Goal: Task Accomplishment & Management: Use online tool/utility

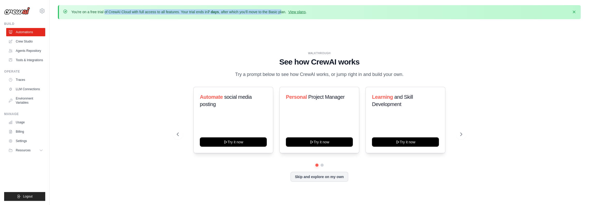
drag, startPoint x: 72, startPoint y: 10, endPoint x: 296, endPoint y: 13, distance: 224.3
click at [296, 13] on p "You're on a free trial of CrewAI Cloud with full access to all features. Your t…" at bounding box center [189, 11] width 236 height 5
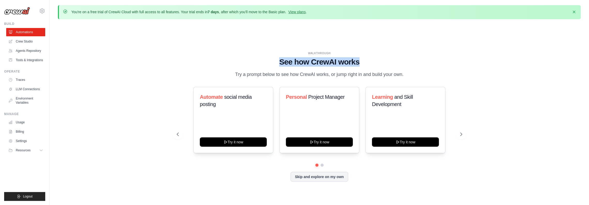
drag, startPoint x: 273, startPoint y: 59, endPoint x: 385, endPoint y: 59, distance: 111.5
click at [385, 59] on h1 "See how CrewAI works" at bounding box center [320, 61] width 286 height 9
click at [463, 136] on icon at bounding box center [461, 133] width 5 height 5
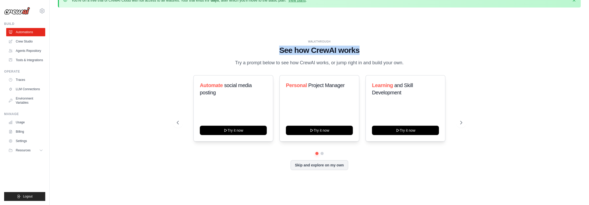
scroll to position [18, 0]
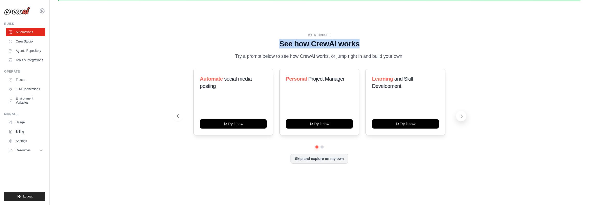
click at [461, 117] on icon at bounding box center [462, 115] width 2 height 3
click at [462, 118] on icon at bounding box center [461, 115] width 5 height 5
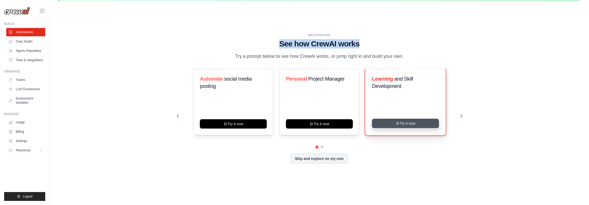
click at [400, 128] on button "Try it now" at bounding box center [405, 122] width 67 height 9
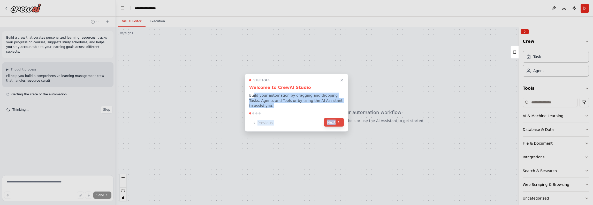
drag, startPoint x: 256, startPoint y: 97, endPoint x: 339, endPoint y: 121, distance: 86.6
click at [346, 112] on div "Step 1 of 4 Welcome to CrewAI Studio Build your automation by dragging and drop…" at bounding box center [296, 102] width 103 height 58
click at [310, 120] on div "Previous Next" at bounding box center [296, 122] width 95 height 9
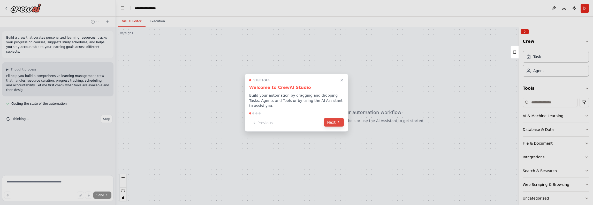
click at [330, 119] on button "Next" at bounding box center [334, 122] width 20 height 9
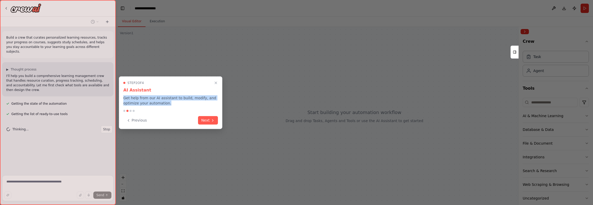
drag, startPoint x: 122, startPoint y: 97, endPoint x: 206, endPoint y: 104, distance: 84.6
click at [206, 104] on div "Step 2 of 4 AI Assistant Get help from our AI assistant to build, modify, and o…" at bounding box center [170, 102] width 103 height 53
click at [205, 120] on button "Next" at bounding box center [208, 119] width 20 height 9
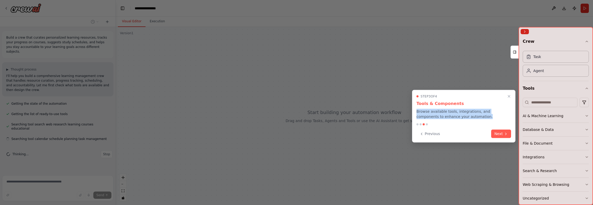
drag, startPoint x: 428, startPoint y: 110, endPoint x: 486, endPoint y: 122, distance: 59.2
click at [485, 121] on div "Step 3 of 4 Tools & Components Browse available tools, integrations, and compon…" at bounding box center [463, 116] width 103 height 53
click at [505, 134] on icon at bounding box center [506, 133] width 4 height 4
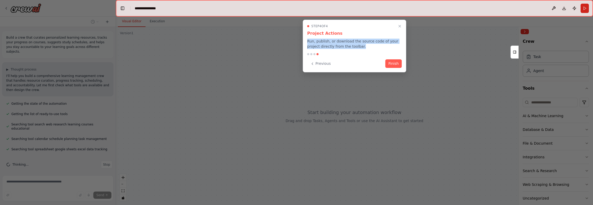
drag, startPoint x: 307, startPoint y: 42, endPoint x: 399, endPoint y: 53, distance: 92.5
click at [399, 53] on div "Step 4 of 4 Project Actions Run, publish, or download the source code of your p…" at bounding box center [354, 46] width 103 height 53
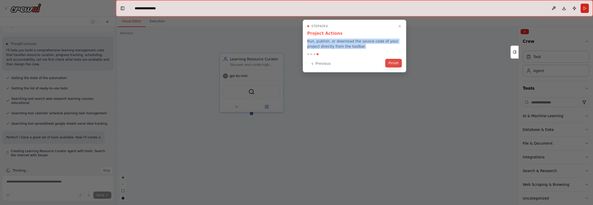
click at [394, 60] on button "Finish" at bounding box center [393, 63] width 17 height 9
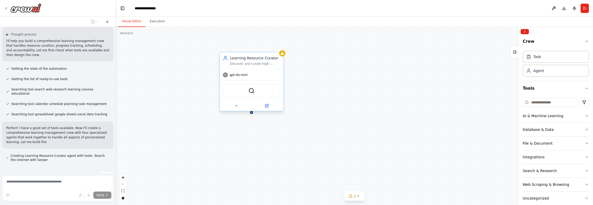
scroll to position [40, 0]
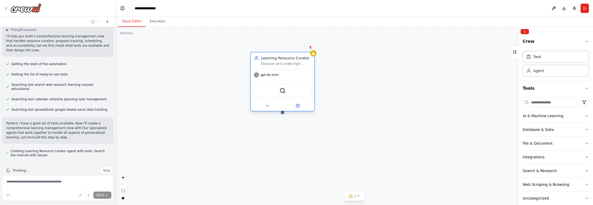
drag, startPoint x: 260, startPoint y: 76, endPoint x: 287, endPoint y: 75, distance: 26.4
click at [292, 75] on div "gpt-4o-mini" at bounding box center [283, 74] width 64 height 11
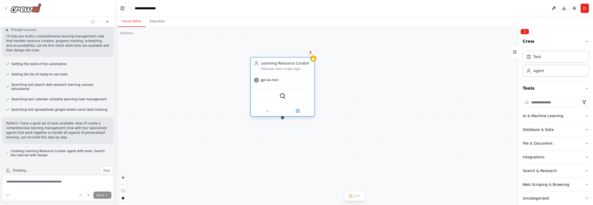
drag, startPoint x: 300, startPoint y: 71, endPoint x: 292, endPoint y: 98, distance: 27.4
click at [300, 78] on div "gpt-4o-mini" at bounding box center [283, 79] width 64 height 11
drag, startPoint x: 283, startPoint y: 119, endPoint x: 189, endPoint y: 128, distance: 94.6
click at [189, 128] on div "Learning Resource Curator Discover and curate high-quality learning resources f…" at bounding box center [354, 116] width 477 height 178
click at [568, 6] on button "Download" at bounding box center [564, 8] width 8 height 9
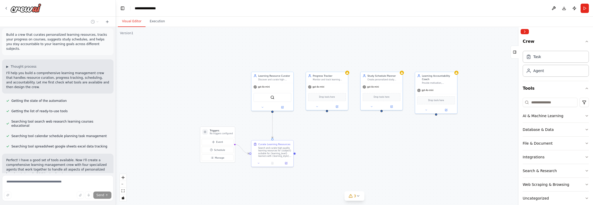
scroll to position [0, 0]
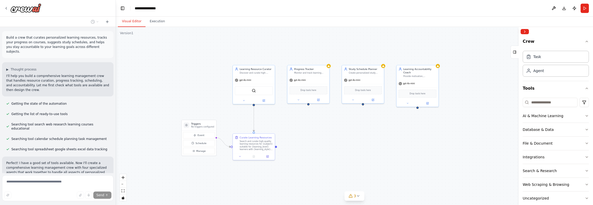
drag, startPoint x: 336, startPoint y: 148, endPoint x: 318, endPoint y: 141, distance: 18.8
click at [318, 141] on div ".deletable-edge-delete-btn { width: 20px; height: 20px; border: 0px solid #ffff…" at bounding box center [354, 116] width 477 height 178
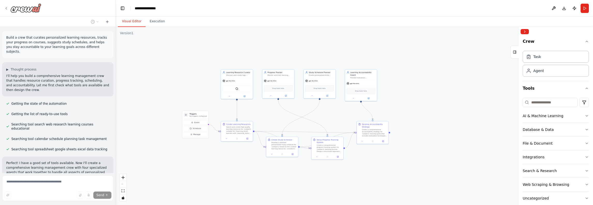
click at [25, 9] on img at bounding box center [25, 7] width 31 height 9
click at [8, 8] on div at bounding box center [22, 7] width 37 height 9
click at [5, 8] on icon at bounding box center [6, 8] width 4 height 4
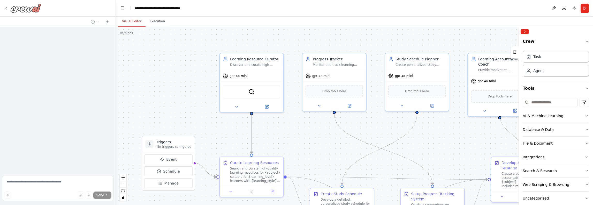
click at [31, 12] on img at bounding box center [25, 7] width 31 height 9
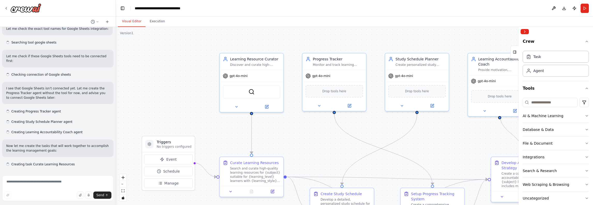
scroll to position [215, 0]
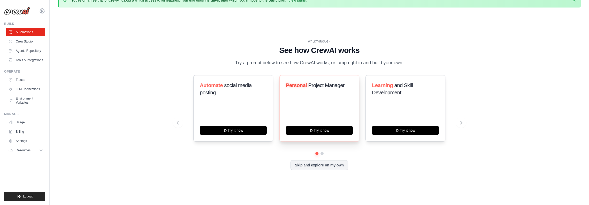
scroll to position [18, 0]
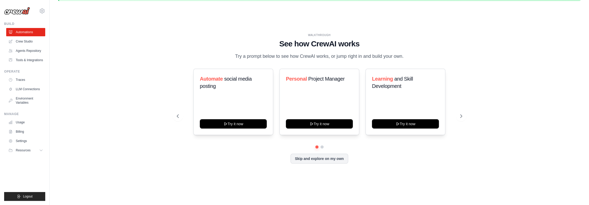
click at [321, 168] on div "WALKTHROUGH See how CrewAI works Try a prompt below to see how CrewAI works, or…" at bounding box center [320, 102] width 298 height 138
click at [320, 162] on button "Skip and explore on my own" at bounding box center [320, 158] width 58 height 10
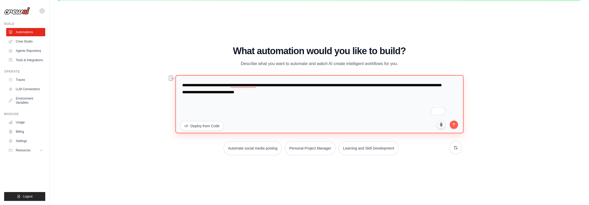
drag, startPoint x: 247, startPoint y: 83, endPoint x: 387, endPoint y: 88, distance: 140.0
click at [387, 88] on textarea "**********" at bounding box center [319, 104] width 288 height 58
drag, startPoint x: 338, startPoint y: 96, endPoint x: 180, endPoint y: 83, distance: 158.8
click at [180, 83] on textarea "**********" at bounding box center [319, 104] width 288 height 58
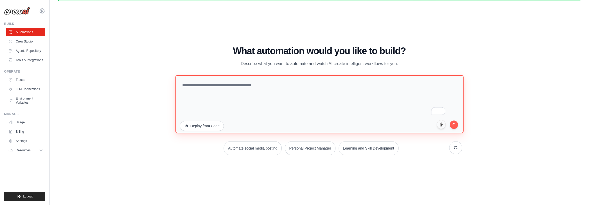
paste textarea "**********"
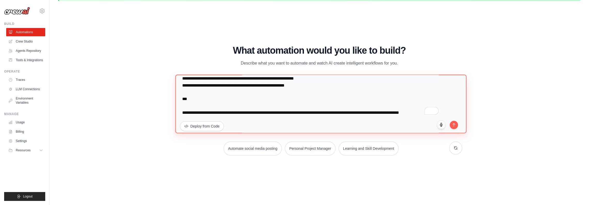
scroll to position [1742, 0]
drag, startPoint x: 212, startPoint y: 107, endPoint x: 178, endPoint y: 87, distance: 39.9
click at [178, 87] on textarea "To enrich screen reader interactions, please activate Accessibility in Grammarl…" at bounding box center [320, 103] width 291 height 58
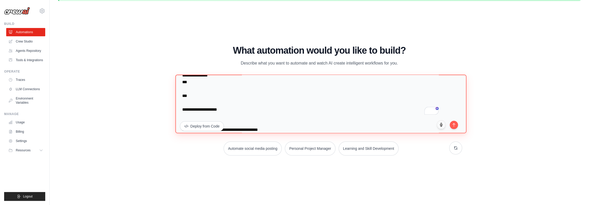
scroll to position [0, 0]
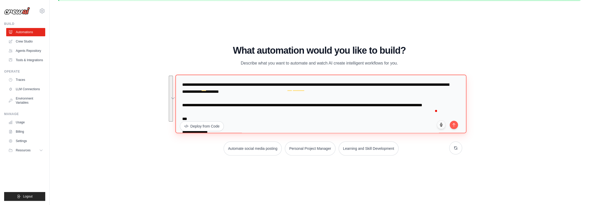
drag, startPoint x: 204, startPoint y: 103, endPoint x: 177, endPoint y: 88, distance: 30.7
click at [176, 86] on html "eslamahme@gmail.com Settings Build Automations" at bounding box center [294, 93] width 589 height 223
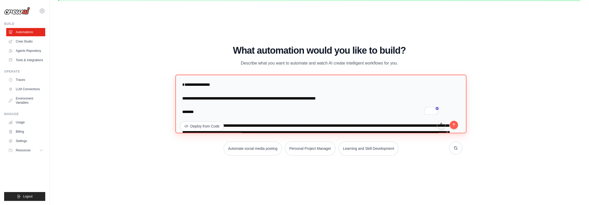
click at [183, 91] on textarea "To enrich screen reader interactions, please activate Accessibility in Grammarl…" at bounding box center [320, 103] width 291 height 58
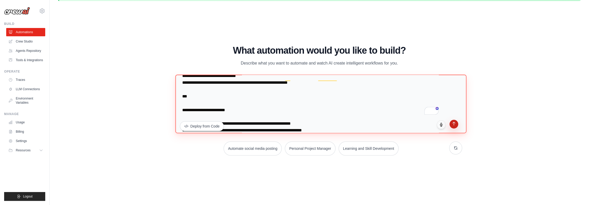
type textarea "**********"
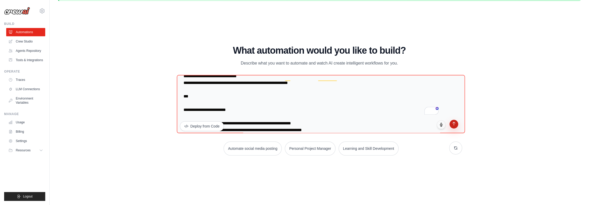
click at [455, 124] on icon "submit" at bounding box center [454, 123] width 4 height 4
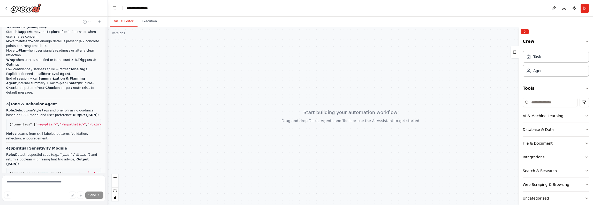
scroll to position [251, 0]
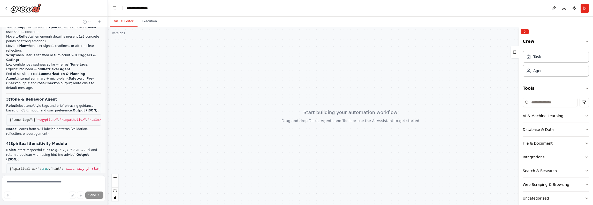
drag, startPoint x: 115, startPoint y: 75, endPoint x: 107, endPoint y: 107, distance: 33.2
click at [107, 107] on div "Project Title Project Onda — Therapist-Style Arabic Companion (MVP, Multi-Agent…" at bounding box center [296, 102] width 593 height 205
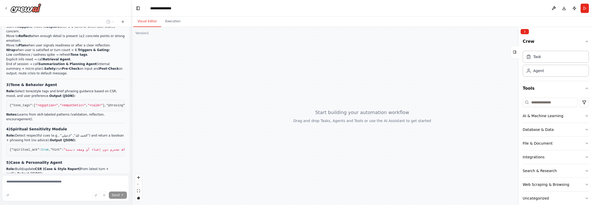
scroll to position [205, 0]
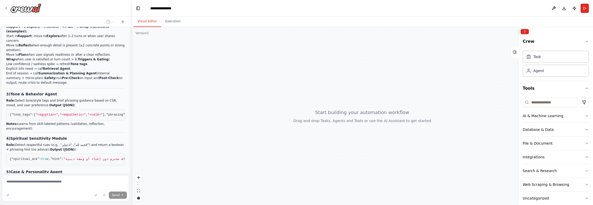
drag, startPoint x: 106, startPoint y: 79, endPoint x: 131, endPoint y: 78, distance: 25.4
click at [131, 78] on div "Project Title Project Onda — Therapist-Style Arabic Companion (MVP, Multi-Agent…" at bounding box center [296, 102] width 593 height 205
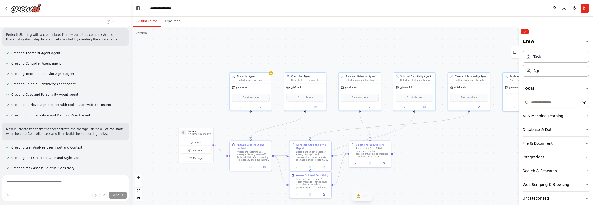
scroll to position [938, 0]
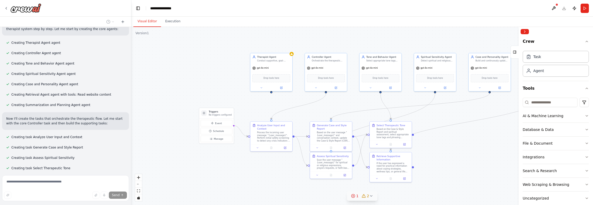
click at [371, 196] on icon at bounding box center [371, 195] width 4 height 4
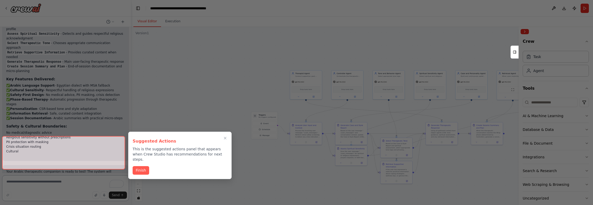
scroll to position [1292, 0]
click at [143, 165] on button "Finish" at bounding box center [141, 169] width 17 height 9
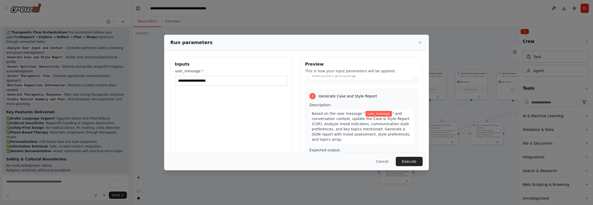
scroll to position [103, 0]
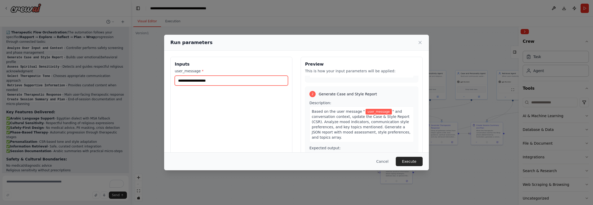
click at [243, 80] on input "user_message *" at bounding box center [231, 81] width 113 height 10
type input "*"
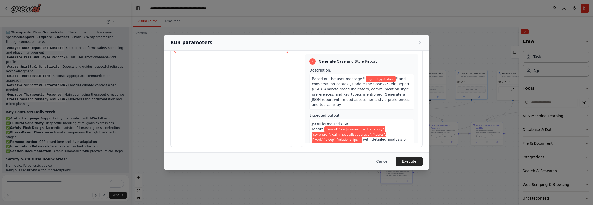
scroll to position [33, 0]
type input "**********"
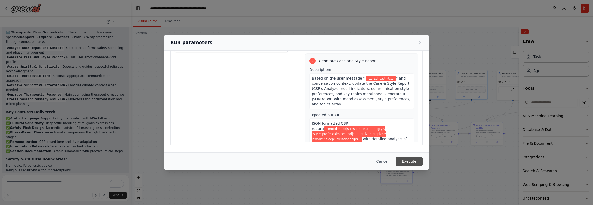
click at [411, 159] on button "Execute" at bounding box center [409, 160] width 27 height 9
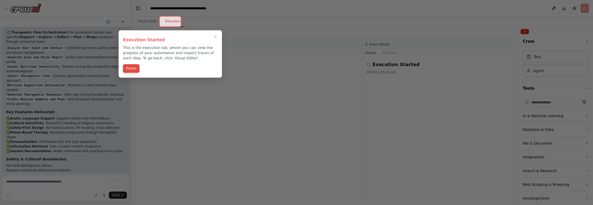
click at [135, 70] on button "Finish" at bounding box center [131, 68] width 17 height 9
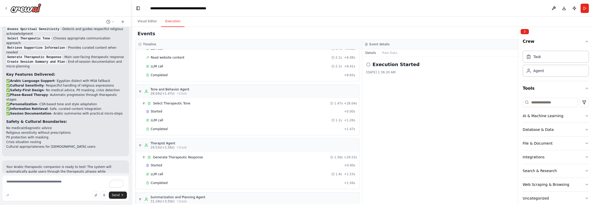
scroll to position [240, 0]
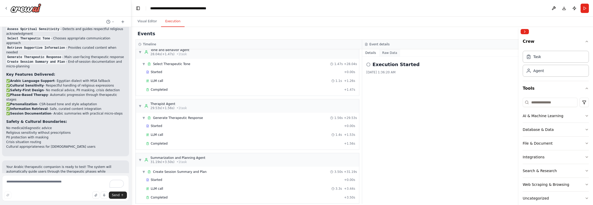
click at [383, 51] on button "Raw Data" at bounding box center [389, 52] width 21 height 7
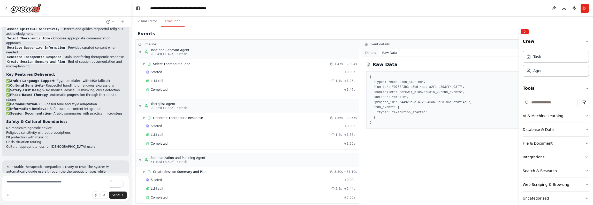
click at [373, 53] on button "Details" at bounding box center [370, 52] width 17 height 7
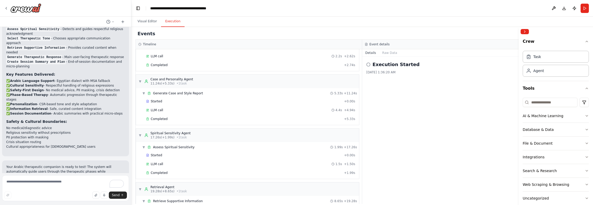
scroll to position [0, 0]
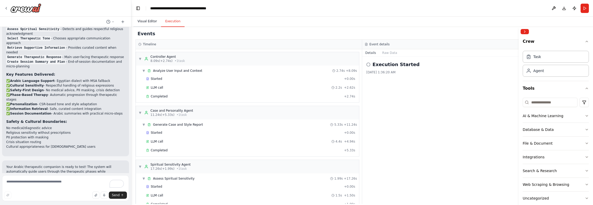
click at [144, 20] on button "Visual Editor" at bounding box center [147, 21] width 28 height 11
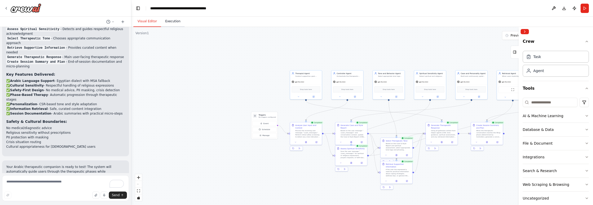
click at [176, 23] on button "Execution" at bounding box center [173, 21] width 24 height 11
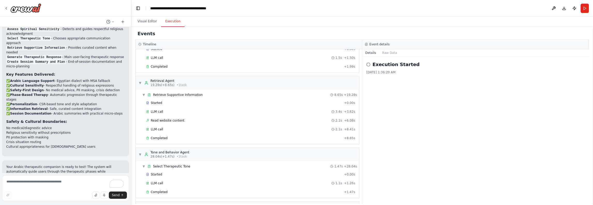
scroll to position [33, 0]
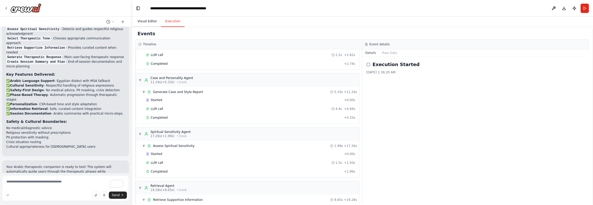
click at [148, 24] on button "Visual Editor" at bounding box center [147, 21] width 28 height 11
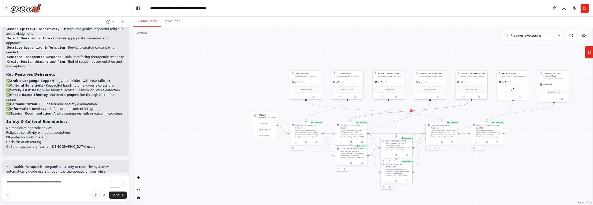
drag, startPoint x: 414, startPoint y: 109, endPoint x: 411, endPoint y: 109, distance: 2.8
click at [313, 92] on div ".deletable-edge-delete-btn { width: 20px; height: 20px; border: 0px solid #ffff…" at bounding box center [353, 101] width 231 height 89
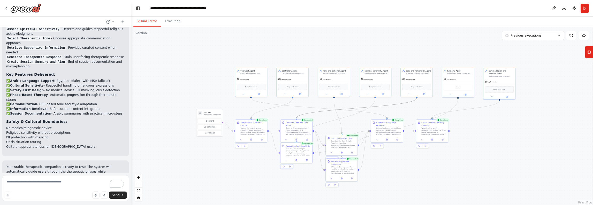
drag, startPoint x: 528, startPoint y: 158, endPoint x: 509, endPoint y: 130, distance: 33.9
click at [475, 154] on div ".deletable-edge-delete-btn { width: 20px; height: 20px; border: 0px solid #ffff…" at bounding box center [362, 116] width 462 height 178
click at [529, 36] on span "Previous executions" at bounding box center [526, 35] width 31 height 4
click at [525, 44] on div "2m ago" at bounding box center [537, 45] width 52 height 4
click at [520, 45] on div ".deletable-edge-delete-btn { width: 20px; height: 20px; border: 0px solid #ffff…" at bounding box center [362, 116] width 462 height 178
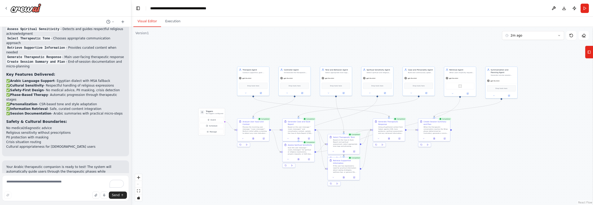
click at [520, 45] on div ".deletable-edge-delete-btn { width: 20px; height: 20px; border: 0px solid #ffff…" at bounding box center [362, 116] width 462 height 178
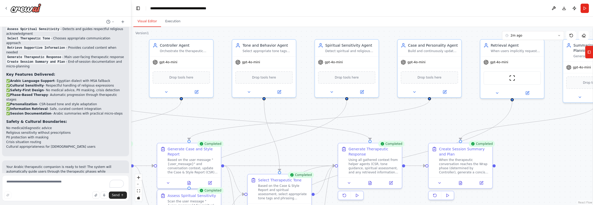
drag, startPoint x: 323, startPoint y: 74, endPoint x: 432, endPoint y: 28, distance: 118.2
click at [432, 28] on div ".deletable-edge-delete-btn { width: 20px; height: 20px; border: 0px solid #ffff…" at bounding box center [362, 116] width 462 height 178
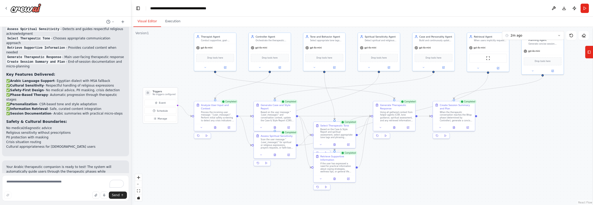
drag, startPoint x: 430, startPoint y: 179, endPoint x: 421, endPoint y: 161, distance: 20.9
click at [420, 162] on div ".deletable-edge-delete-btn { width: 20px; height: 20px; border: 0px solid #ffff…" at bounding box center [362, 116] width 462 height 178
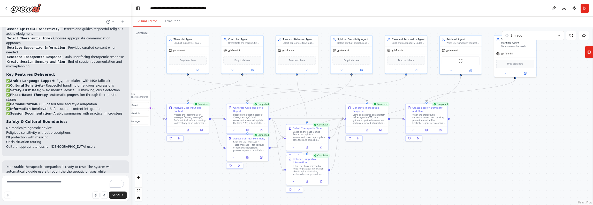
drag, startPoint x: 403, startPoint y: 73, endPoint x: 384, endPoint y: 85, distance: 22.8
click at [384, 85] on div ".deletable-edge-delete-btn { width: 20px; height: 20px; border: 0px solid #ffff…" at bounding box center [362, 116] width 462 height 178
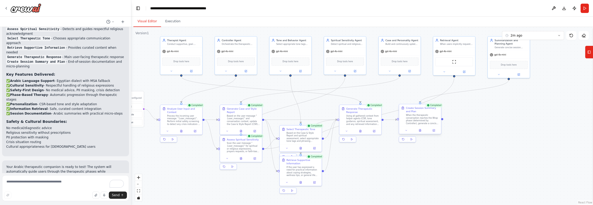
click at [426, 113] on div "Create Session Summary and Plan When the therapeutic conversation reaches the W…" at bounding box center [422, 115] width 33 height 18
click at [428, 113] on div "Create Session Summary and Plan" at bounding box center [422, 109] width 33 height 7
click at [426, 120] on div "When the therapeutic conversation reaches the Wrap phase (determined by Control…" at bounding box center [422, 119] width 33 height 11
click at [421, 130] on icon at bounding box center [420, 130] width 1 height 0
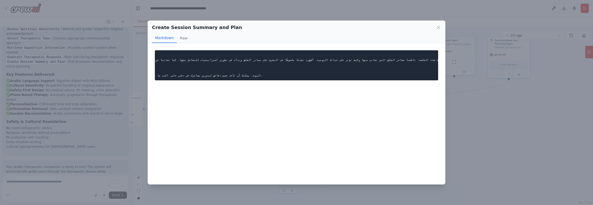
scroll to position [0, 0]
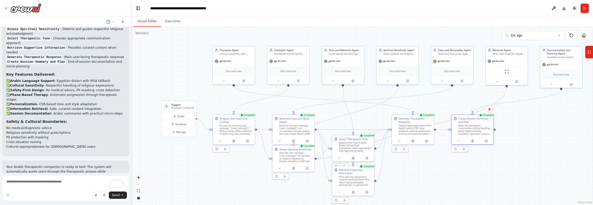
drag, startPoint x: 170, startPoint y: 156, endPoint x: 222, endPoint y: 166, distance: 53.2
click at [222, 166] on div ".deletable-edge-delete-btn { width: 20px; height: 20px; border: 0px solid #ffff…" at bounding box center [362, 116] width 462 height 178
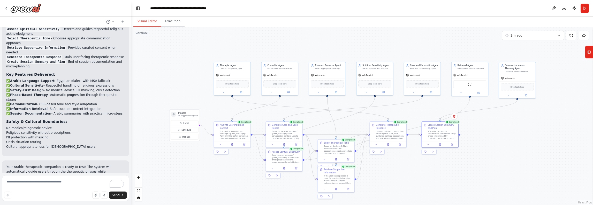
click at [172, 22] on button "Execution" at bounding box center [173, 21] width 24 height 11
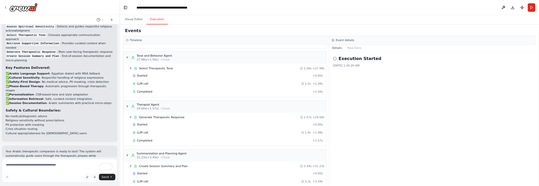
scroll to position [240, 0]
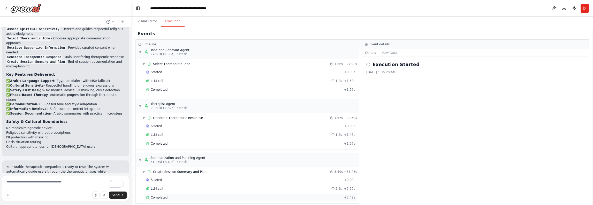
click at [234, 195] on div "Completed" at bounding box center [244, 197] width 196 height 4
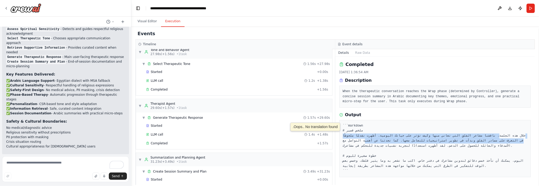
drag, startPoint x: 495, startPoint y: 136, endPoint x: 387, endPoint y: 118, distance: 109.4
click at [365, 142] on pre "```markdown # ملخص قصير خلال هذه الجلسة، ناقشنا مشاعر القلق التي تعاني منها وكي…" at bounding box center [435, 148] width 185 height 50
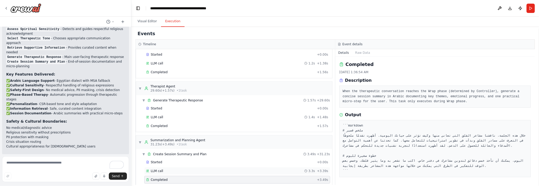
click at [244, 169] on div "LLM call 3.3s + 3.39s" at bounding box center [237, 171] width 182 height 4
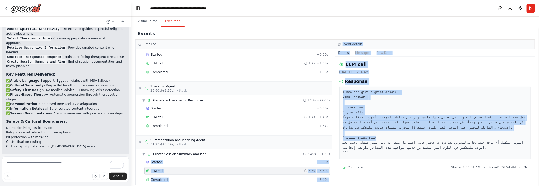
drag, startPoint x: 380, startPoint y: 135, endPoint x: 332, endPoint y: 147, distance: 49.6
click at [334, 147] on div "Timeline ▼ Controller Agent 8.12s (+2.76s) • 1 task ▼ Analyze User Input and Co…" at bounding box center [336, 112] width 400 height 145
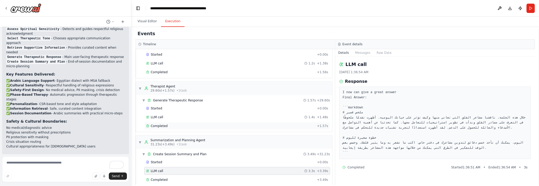
click at [203, 124] on div "Completed" at bounding box center [230, 126] width 169 height 4
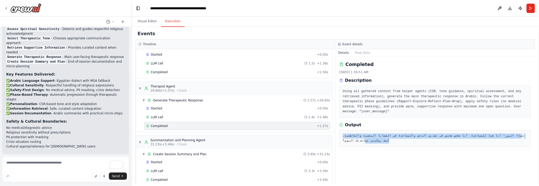
drag, startPoint x: 518, startPoint y: 131, endPoint x: 364, endPoint y: 133, distance: 153.9
click at [364, 133] on pre "مساء النور! أنا هنا للمساعدة. أنا شخص مختص في تقديم الدعم والمساعدة في القضايا …" at bounding box center [435, 138] width 185 height 10
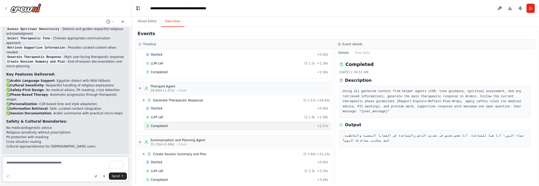
click at [51, 164] on textarea "To enrich screen reader interactions, please activate Accessibility in Grammarl…" at bounding box center [65, 169] width 127 height 26
type textarea "*"
click at [58, 163] on textarea "**********" at bounding box center [65, 169] width 127 height 26
type textarea "**********"
click at [117, 177] on span "Send" at bounding box center [116, 176] width 8 height 4
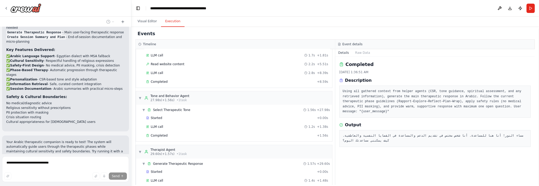
scroll to position [192, 0]
click at [189, 126] on div "LLM call 1.2s + 1.38s" at bounding box center [237, 128] width 182 height 4
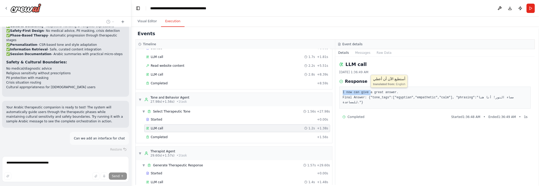
scroll to position [1356, 0]
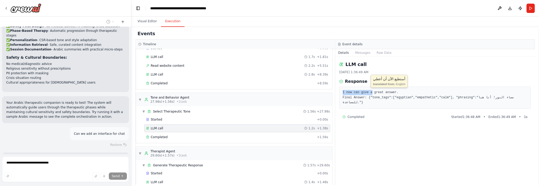
drag, startPoint x: 341, startPoint y: 91, endPoint x: 369, endPoint y: 91, distance: 27.9
click at [369, 91] on div "I now can give a great answer. Final Answer: {"tone_tags":["egyptian","empathet…" at bounding box center [436, 98] width 192 height 22
click at [398, 97] on pre "I now can give a great answer. Final Answer: {"tone_tags":["egyptian","empathet…" at bounding box center [435, 97] width 185 height 15
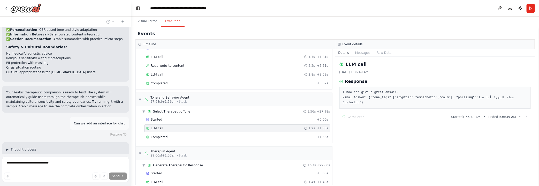
click at [415, 96] on pre "I now can give a great answer. Final Answer: {"tone_tags":["egyptian","empathet…" at bounding box center [435, 97] width 185 height 15
click at [438, 97] on pre "I now can give a great answer. Final Answer: {"tone_tags":["egyptian","empathet…" at bounding box center [435, 97] width 185 height 15
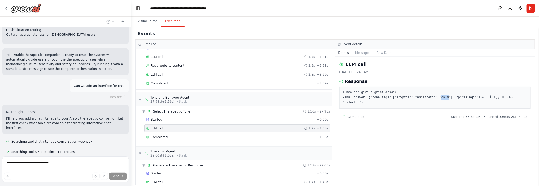
scroll to position [1403, 0]
drag, startPoint x: 517, startPoint y: 97, endPoint x: 469, endPoint y: 98, distance: 48.4
click at [469, 98] on pre "I now can give a great answer. Final Answer: {"tone_tags":["egyptian","empathet…" at bounding box center [435, 97] width 185 height 15
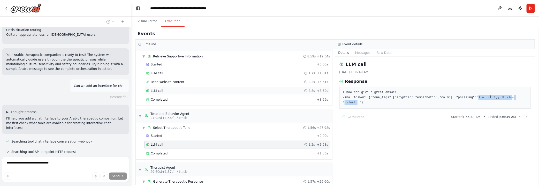
scroll to position [168, 0]
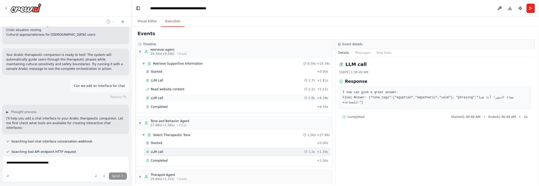
click at [183, 94] on div "LLM call 2.8s + 8.39s" at bounding box center [237, 98] width 186 height 8
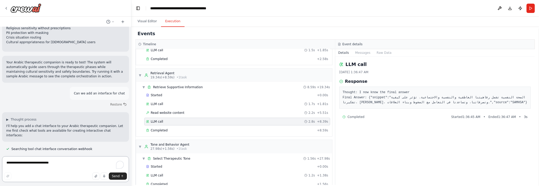
scroll to position [1401, 0]
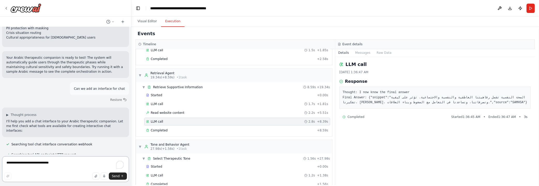
drag, startPoint x: 516, startPoint y: 98, endPoint x: 372, endPoint y: 102, distance: 143.9
click at [372, 102] on pre "Thought: I now know the final answer Final Answer: {"snippet":"الصحة النفسية تش…" at bounding box center [435, 97] width 185 height 15
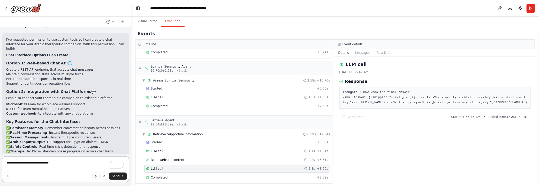
scroll to position [1534, 0]
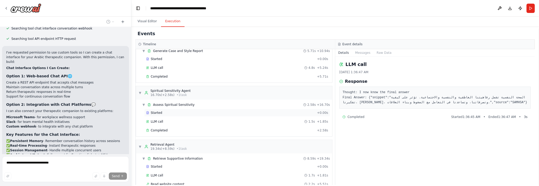
scroll to position [74, 0]
click at [176, 119] on div "LLM call 1.5s + 1.85s" at bounding box center [237, 121] width 182 height 4
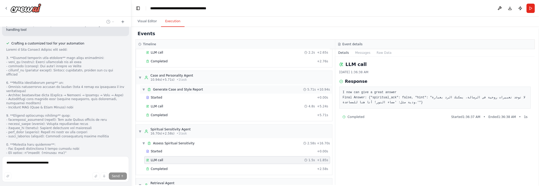
scroll to position [27, 0]
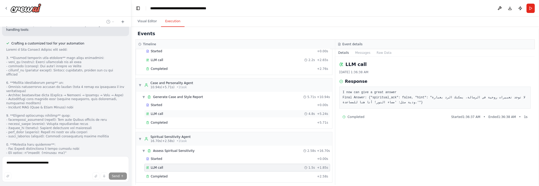
click at [170, 112] on div "LLM call 4.8s + 5.24s" at bounding box center [237, 114] width 182 height 4
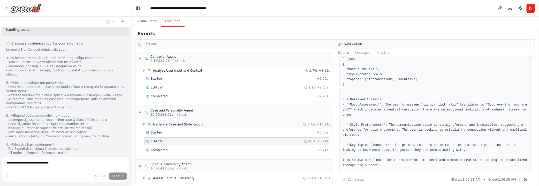
scroll to position [0, 0]
click at [210, 87] on div "LLM call 2.2s + 2.65s" at bounding box center [237, 87] width 182 height 4
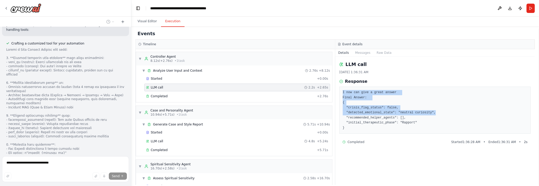
drag, startPoint x: 343, startPoint y: 92, endPoint x: 430, endPoint y: 112, distance: 88.9
click at [430, 112] on pre "I now can give a great answer Final Answer: { "crisis_flag_status": false, "det…" at bounding box center [435, 110] width 185 height 40
click at [389, 113] on pre "I now can give a great answer Final Answer: { "crisis_flag_status": false, "det…" at bounding box center [435, 110] width 185 height 40
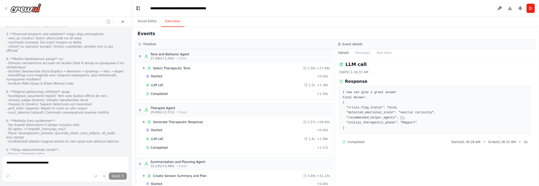
scroll to position [1738, 0]
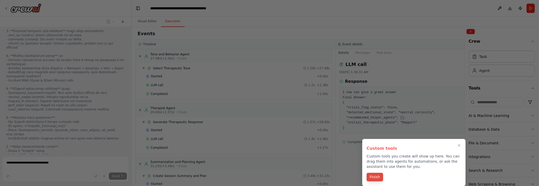
click at [373, 176] on button "Finish" at bounding box center [375, 177] width 17 height 9
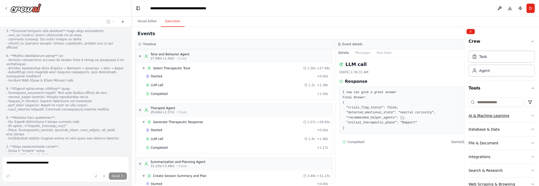
scroll to position [0, 0]
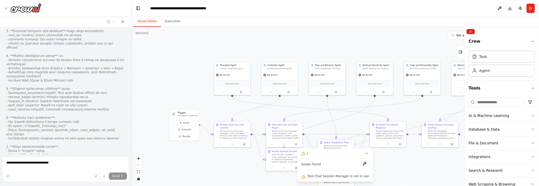
click at [141, 23] on button "Visual Editor" at bounding box center [147, 21] width 28 height 11
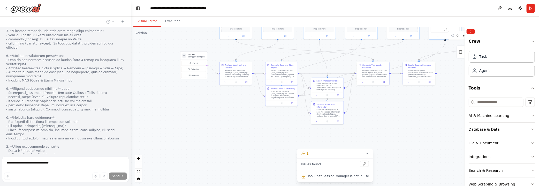
drag, startPoint x: 407, startPoint y: 163, endPoint x: 391, endPoint y: 101, distance: 64.5
click at [391, 101] on div ".deletable-edge-delete-btn { width: 20px; height: 20px; border: 0px solid #ffff…" at bounding box center [335, 106] width 408 height 159
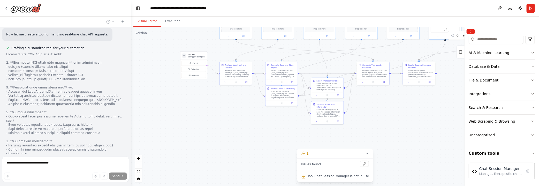
scroll to position [1941, 0]
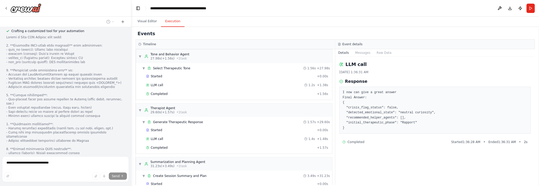
click at [171, 23] on button "Execution" at bounding box center [173, 21] width 24 height 11
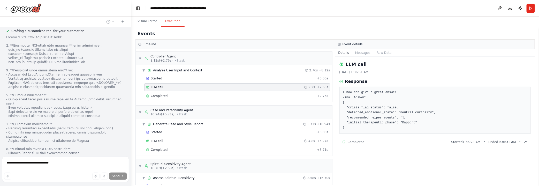
scroll to position [0, 0]
click at [147, 21] on button "Visual Editor" at bounding box center [147, 21] width 28 height 11
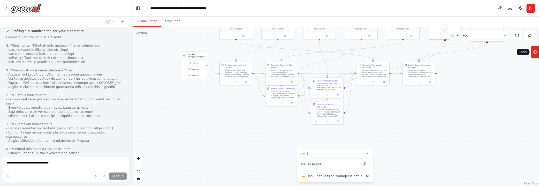
click at [536, 54] on icon at bounding box center [536, 52] width 4 height 8
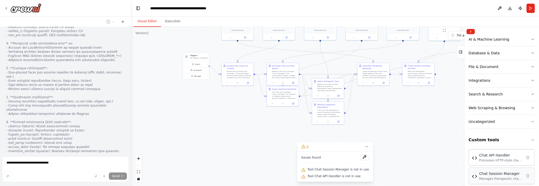
scroll to position [81, 0]
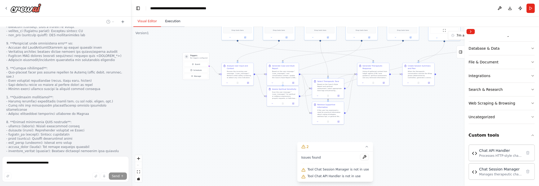
click at [171, 22] on button "Execution" at bounding box center [173, 21] width 24 height 11
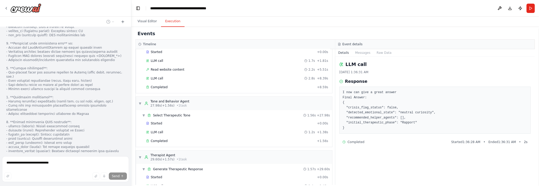
scroll to position [257, 0]
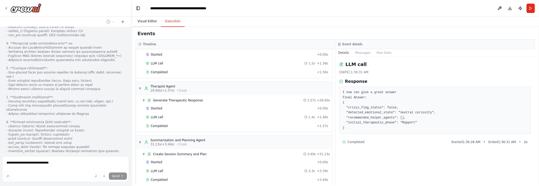
click at [147, 19] on button "Visual Editor" at bounding box center [147, 21] width 28 height 11
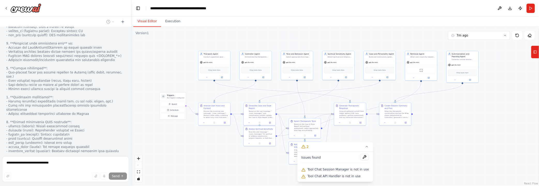
drag, startPoint x: 411, startPoint y: 101, endPoint x: 395, endPoint y: 139, distance: 40.9
click at [394, 139] on div ".deletable-edge-delete-btn { width: 20px; height: 20px; border: 0px solid #ffff…" at bounding box center [335, 106] width 408 height 159
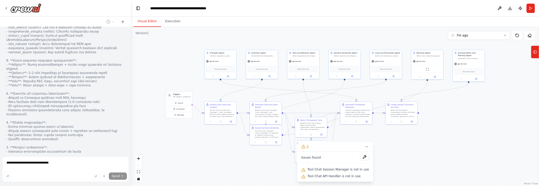
scroll to position [2211, 0]
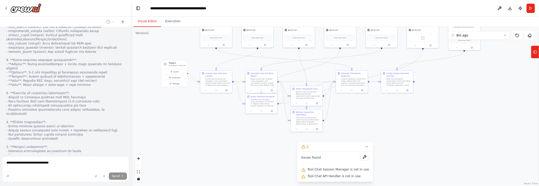
drag, startPoint x: 419, startPoint y: 146, endPoint x: 414, endPoint y: 126, distance: 20.8
click at [414, 126] on div ".deletable-edge-delete-btn { width: 20px; height: 20px; border: 0px solid #ffff…" at bounding box center [335, 106] width 408 height 159
click at [535, 53] on icon at bounding box center [535, 52] width 0 height 3
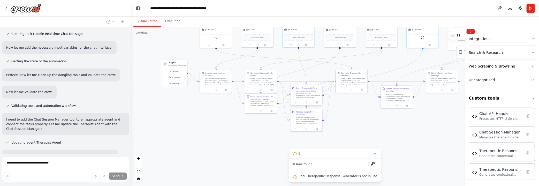
scroll to position [2592, 0]
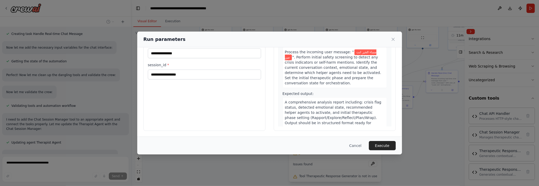
scroll to position [0, 0]
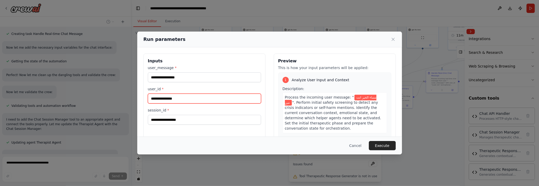
click at [184, 95] on input "user_id *" at bounding box center [204, 99] width 113 height 10
type input "*****"
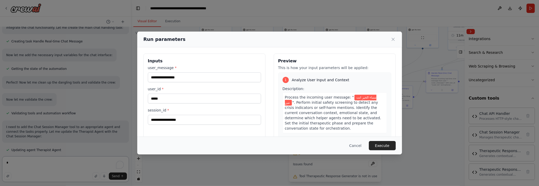
scroll to position [2552, 0]
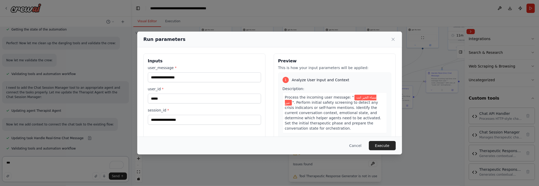
type textarea "***"
click at [88, 133] on div "**********" at bounding box center [269, 93] width 539 height 186
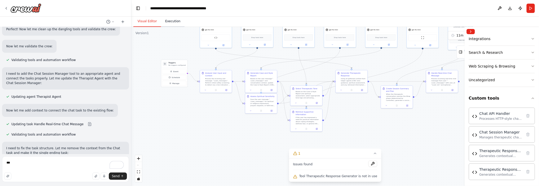
click at [169, 20] on button "Execution" at bounding box center [173, 21] width 24 height 11
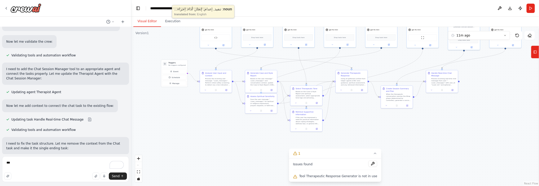
click at [149, 23] on button "Visual Editor" at bounding box center [147, 21] width 28 height 11
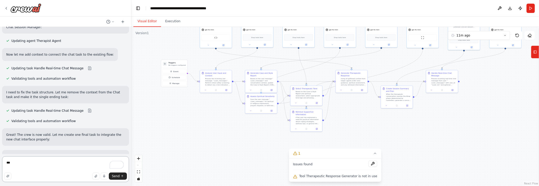
click at [46, 160] on textarea "***" at bounding box center [65, 169] width 127 height 26
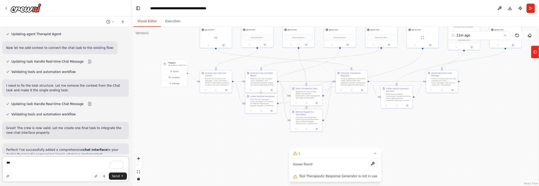
click at [46, 160] on textarea "***" at bounding box center [65, 169] width 127 height 26
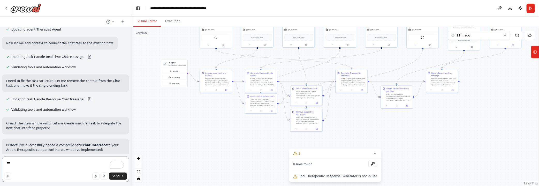
click at [46, 160] on textarea "***" at bounding box center [65, 169] width 127 height 26
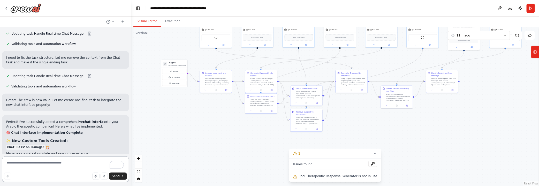
scroll to position [2667, 0]
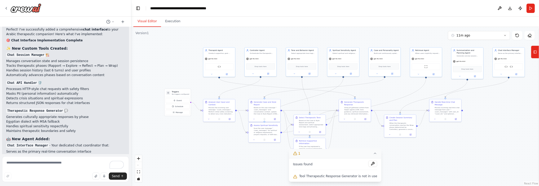
drag, startPoint x: 384, startPoint y: 130, endPoint x: 371, endPoint y: 156, distance: 29.1
click at [372, 156] on div "Version 1 11m ago Show Tools Hide Agents .deletable-edge-delete-btn { width: 20…" at bounding box center [335, 106] width 408 height 159
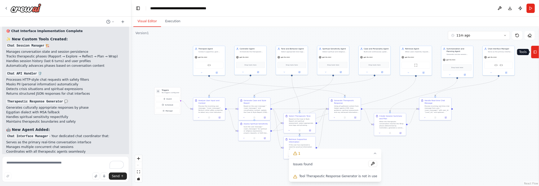
click at [536, 49] on icon at bounding box center [536, 52] width 4 height 8
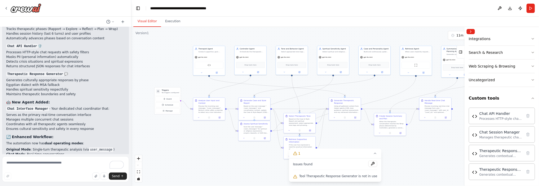
scroll to position [2824, 0]
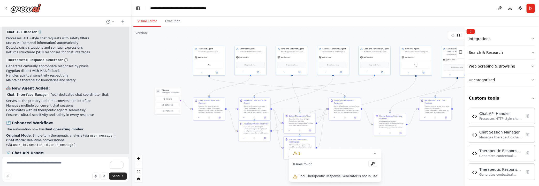
click at [419, 168] on div ".deletable-edge-delete-btn { width: 20px; height: 20px; border: 0px solid #ffff…" at bounding box center [335, 106] width 408 height 159
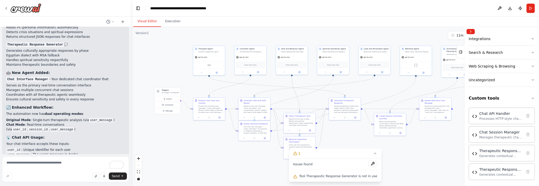
scroll to position [2854, 0]
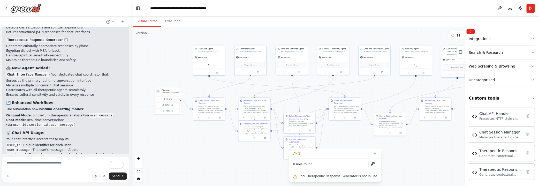
click at [425, 157] on div ".deletable-edge-delete-btn { width: 20px; height: 20px; border: 0px solid #ffff…" at bounding box center [335, 106] width 408 height 159
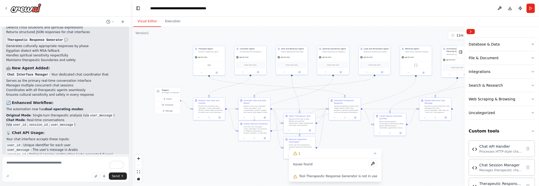
scroll to position [47, 0]
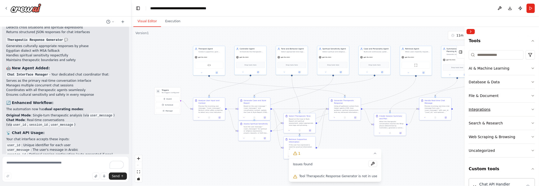
click at [531, 108] on icon "button" at bounding box center [533, 109] width 4 height 4
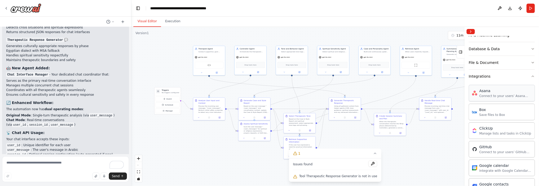
scroll to position [71, 0]
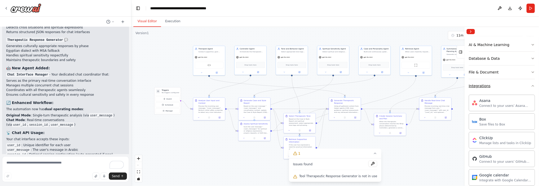
click at [530, 87] on button "Integrations" at bounding box center [502, 85] width 66 height 13
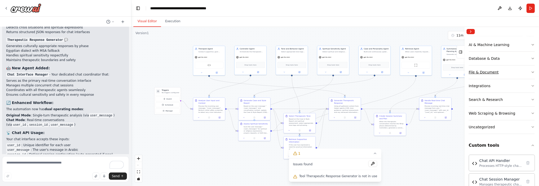
click at [531, 72] on icon "button" at bounding box center [533, 72] width 4 height 4
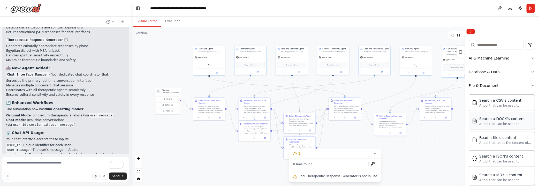
scroll to position [24, 0]
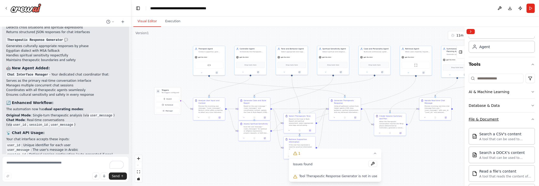
click at [529, 115] on button "File & Document" at bounding box center [502, 119] width 66 height 13
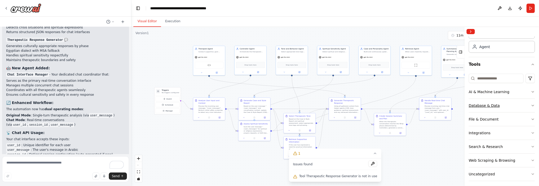
click at [532, 105] on icon "button" at bounding box center [533, 105] width 2 height 1
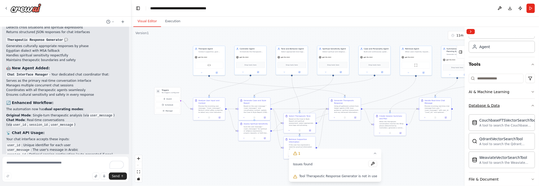
click at [531, 105] on icon "button" at bounding box center [533, 105] width 4 height 4
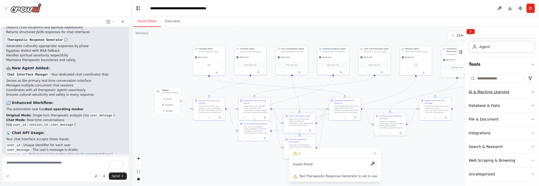
click at [531, 91] on icon "button" at bounding box center [533, 92] width 4 height 4
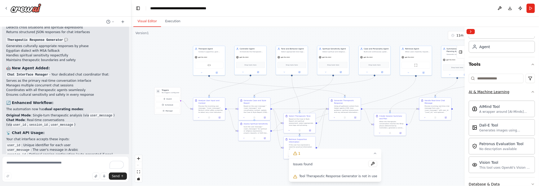
click at [532, 91] on icon "button" at bounding box center [533, 91] width 2 height 1
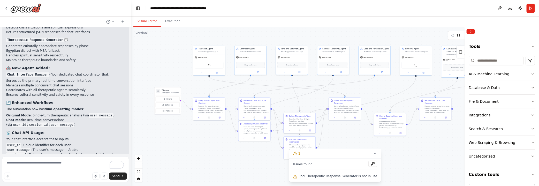
scroll to position [71, 0]
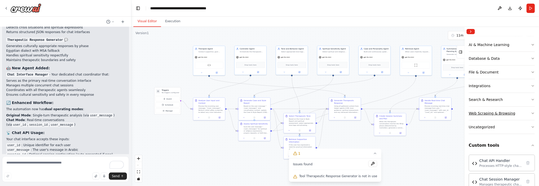
click at [526, 112] on button "Web Scraping & Browsing" at bounding box center [502, 113] width 66 height 13
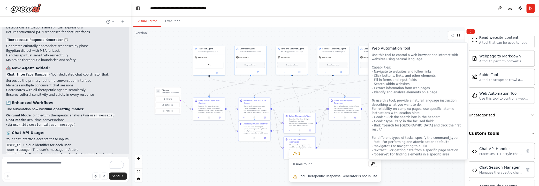
scroll to position [377, 0]
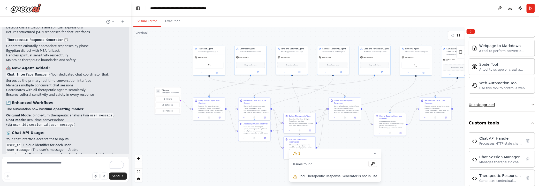
click at [526, 102] on button "Uncategorized" at bounding box center [502, 104] width 66 height 13
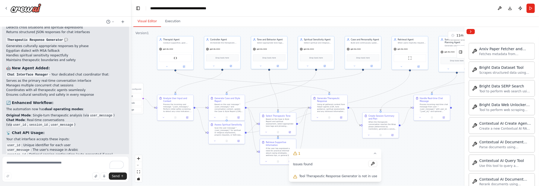
scroll to position [373, 0]
click at [470, 33] on button "Collapse right sidebar" at bounding box center [471, 31] width 8 height 5
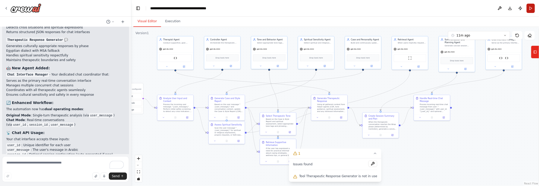
click at [528, 10] on button "Run" at bounding box center [531, 8] width 8 height 9
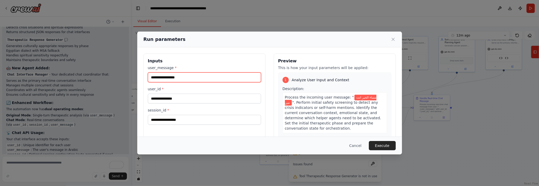
click at [182, 76] on input "**********" at bounding box center [204, 77] width 113 height 10
click at [151, 78] on input "**********" at bounding box center [204, 77] width 113 height 10
type input "**********"
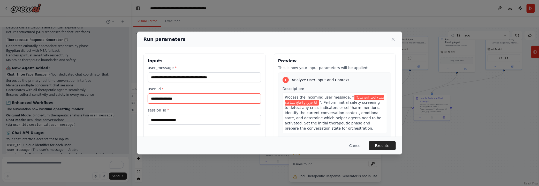
click at [157, 97] on input "user_id *" at bounding box center [204, 99] width 113 height 10
click at [155, 97] on input "*" at bounding box center [204, 99] width 113 height 10
type input "*********"
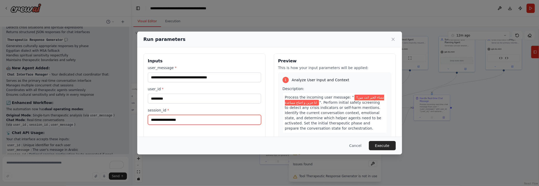
click at [177, 122] on input "session_id *" at bounding box center [204, 120] width 113 height 10
paste input "*********"
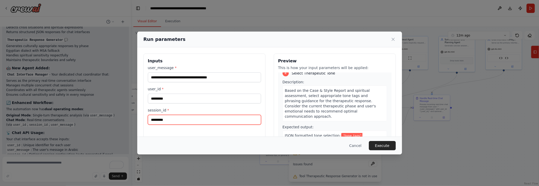
scroll to position [470, 0]
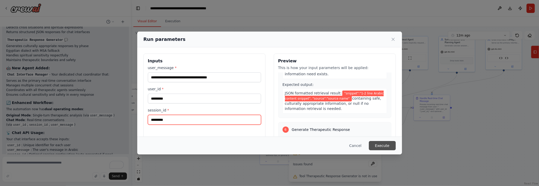
type input "*********"
click at [385, 145] on button "Execute" at bounding box center [382, 145] width 27 height 9
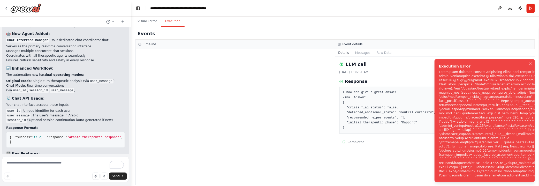
scroll to position [2891, 0]
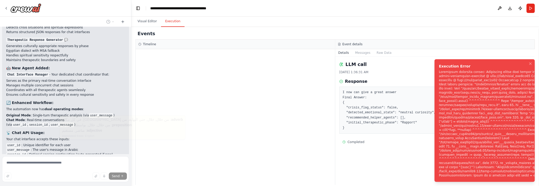
scroll to position [2874, 0]
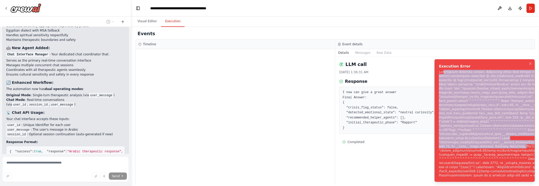
drag, startPoint x: 504, startPoint y: 146, endPoint x: 445, endPoint y: 69, distance: 97.0
click at [445, 70] on div "Notifications (F8)" at bounding box center [521, 124] width 164 height 108
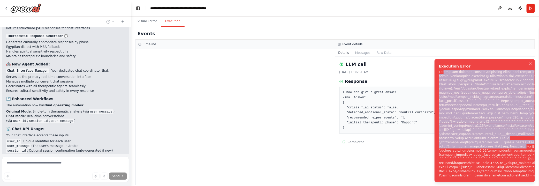
scroll to position [2850, 0]
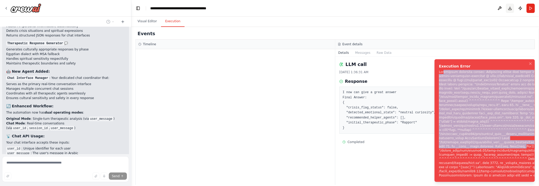
click at [509, 9] on button "Download" at bounding box center [510, 8] width 8 height 9
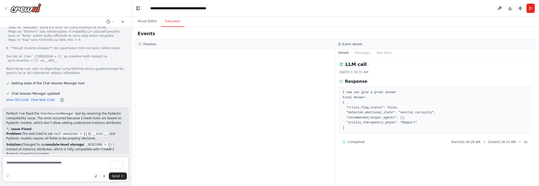
scroll to position [3285, 0]
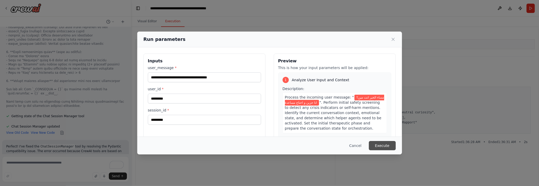
click at [385, 145] on button "Execute" at bounding box center [382, 145] width 27 height 9
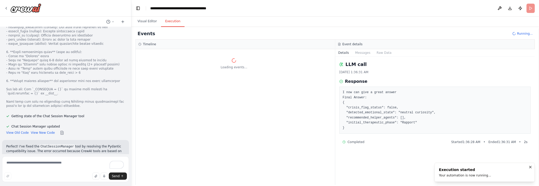
scroll to position [3285, 0]
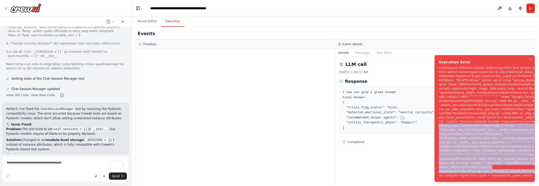
drag, startPoint x: 470, startPoint y: 177, endPoint x: 540, endPoint y: 127, distance: 85.7
click at [540, 127] on div "Notifications (F8)" at bounding box center [516, 122] width 155 height 112
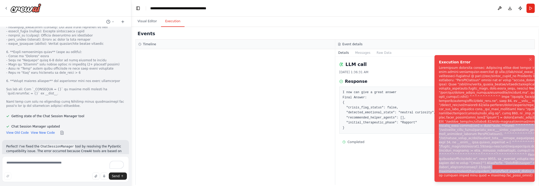
scroll to position [3267, 0]
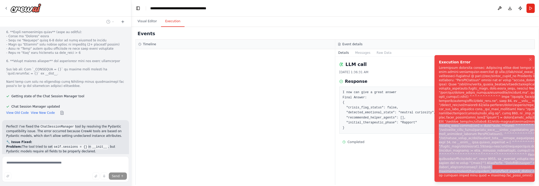
click at [463, 170] on div "Notifications (F8)" at bounding box center [516, 122] width 155 height 112
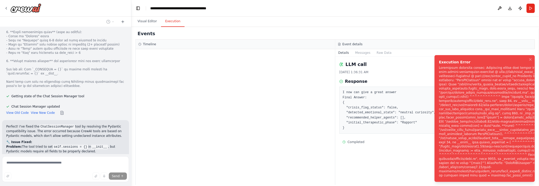
click at [450, 122] on div "Notifications (F8)" at bounding box center [516, 122] width 155 height 112
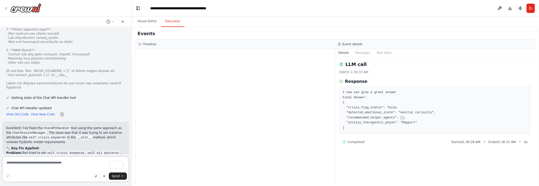
scroll to position [3786, 0]
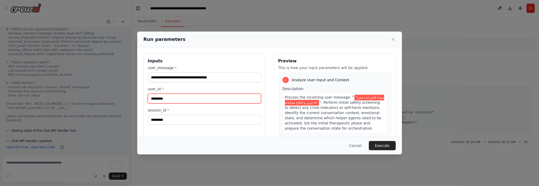
click at [203, 98] on input "*********" at bounding box center [204, 99] width 113 height 10
click at [161, 99] on input "*********" at bounding box center [204, 99] width 113 height 10
type input "********"
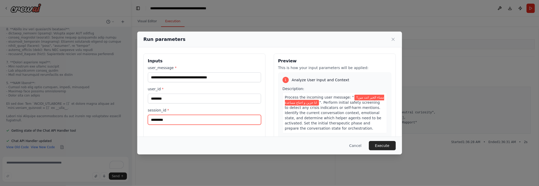
click at [161, 120] on input "*********" at bounding box center [204, 120] width 113 height 10
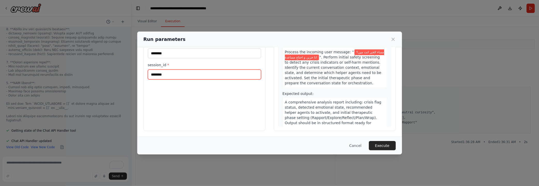
scroll to position [45, 0]
type input "********"
click at [291, 146] on div "Cancel Execute" at bounding box center [270, 145] width 252 height 9
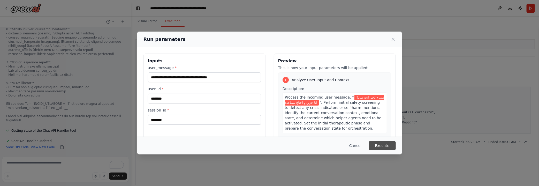
click at [382, 146] on button "Execute" at bounding box center [382, 145] width 27 height 9
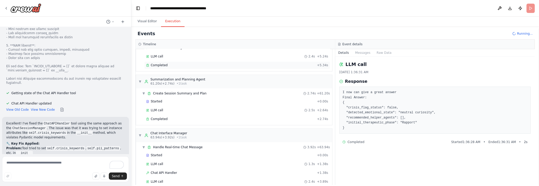
scroll to position [619, 0]
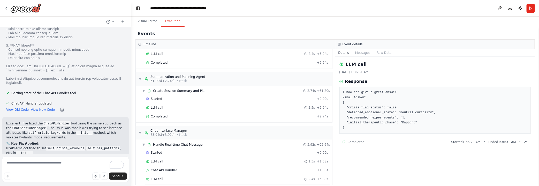
click at [190, 186] on div "Completed" at bounding box center [230, 188] width 169 height 4
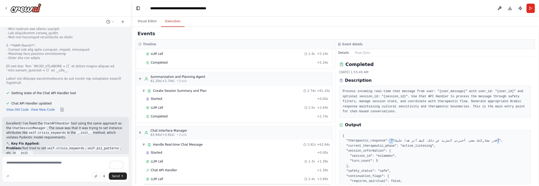
drag, startPoint x: 492, startPoint y: 140, endPoint x: 385, endPoint y: 140, distance: 107.1
click at [385, 140] on pre "{ "therapeutic_response": "أقدر مشاركتك معي. أخبرني المزيد عن ذلك، كيف أثر هذا …" at bounding box center [435, 166] width 185 height 66
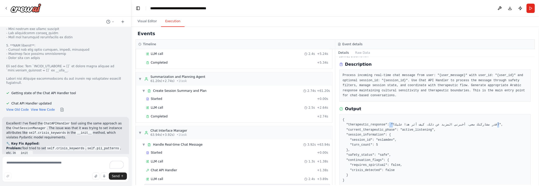
scroll to position [25, 0]
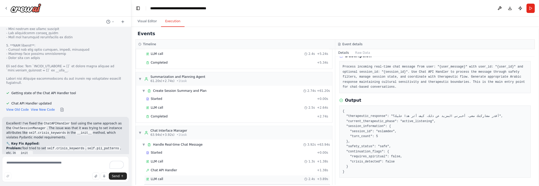
click at [177, 177] on div "LLM call 2.4s + 3.89s" at bounding box center [237, 179] width 182 height 4
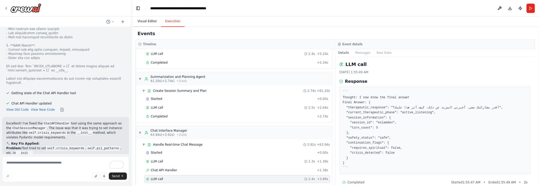
click at [147, 23] on button "Visual Editor" at bounding box center [147, 21] width 28 height 11
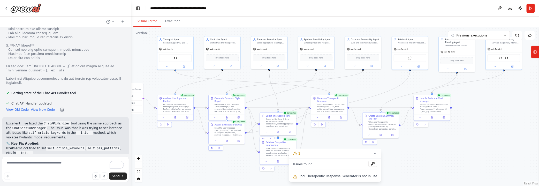
drag, startPoint x: 360, startPoint y: 154, endPoint x: 480, endPoint y: 155, distance: 120.5
click at [480, 155] on div "Version 1 Previous executions Show Tools Hide Agents .deletable-edge-delete-btn…" at bounding box center [335, 106] width 408 height 159
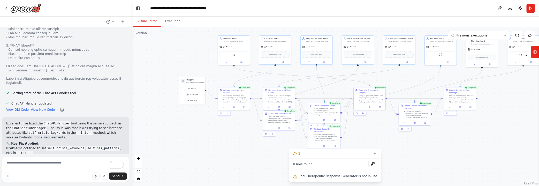
drag, startPoint x: 188, startPoint y: 156, endPoint x: 245, endPoint y: 144, distance: 58.2
click at [245, 144] on div ".deletable-edge-delete-btn { width: 20px; height: 20px; border: 0px solid #ffff…" at bounding box center [335, 106] width 408 height 159
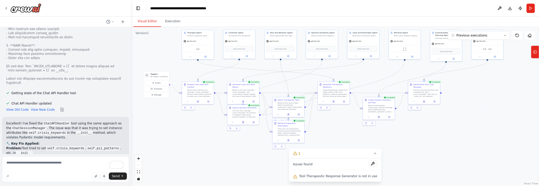
drag, startPoint x: 209, startPoint y: 125, endPoint x: 173, endPoint y: 119, distance: 36.4
click at [173, 119] on div ".deletable-edge-delete-btn { width: 20px; height: 20px; border: 0px solid #ffff…" at bounding box center [335, 106] width 408 height 159
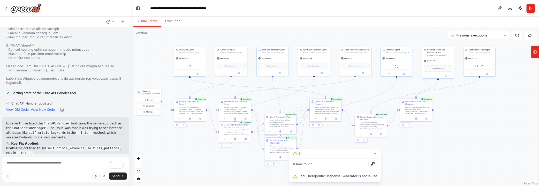
drag, startPoint x: 473, startPoint y: 114, endPoint x: 465, endPoint y: 129, distance: 17.0
click at [465, 129] on div ".deletable-edge-delete-btn { width: 20px; height: 20px; border: 0px solid #ffff…" at bounding box center [335, 106] width 408 height 159
drag, startPoint x: 478, startPoint y: 49, endPoint x: 477, endPoint y: 53, distance: 4.4
click at [477, 53] on div "Chat Interface Manager Serve as the primary interface for real-time Arabic ther…" at bounding box center [482, 51] width 32 height 8
drag, startPoint x: 429, startPoint y: 108, endPoint x: 438, endPoint y: 108, distance: 8.8
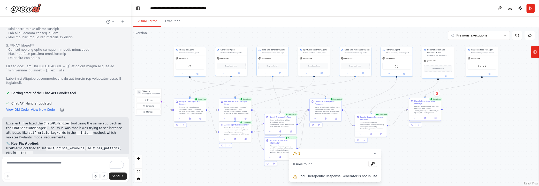
click at [438, 108] on div "Process incoming real-time chat message from user: "{user_message}" with user_i…" at bounding box center [427, 110] width 25 height 8
click at [469, 137] on div ".deletable-edge-delete-btn { width: 20px; height: 20px; border: 0px solid #ffff…" at bounding box center [335, 106] width 408 height 159
click at [174, 22] on button "Execution" at bounding box center [173, 21] width 24 height 11
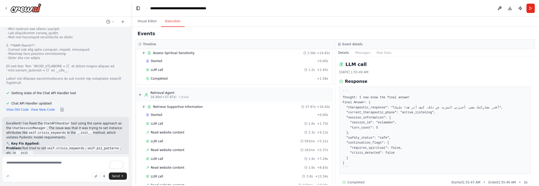
scroll to position [0, 0]
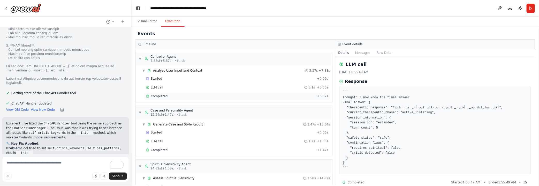
click at [189, 96] on div "Completed" at bounding box center [230, 96] width 169 height 4
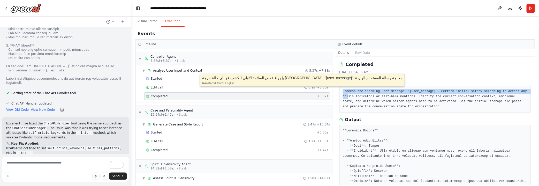
drag, startPoint x: 348, startPoint y: 91, endPoint x: 519, endPoint y: 93, distance: 170.5
click at [519, 93] on pre "Process the incoming user message: "{user_message}". Perform initial safety scr…" at bounding box center [435, 99] width 185 height 20
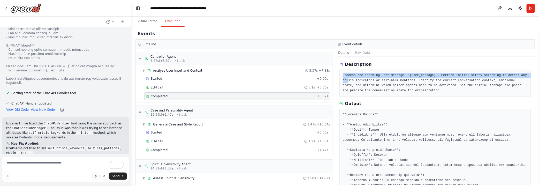
scroll to position [23, 0]
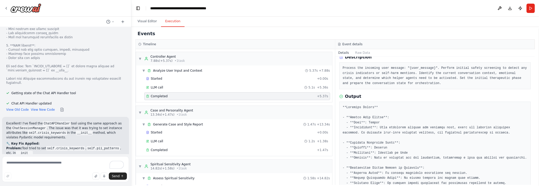
click at [356, 120] on pre at bounding box center [435, 183] width 185 height 156
drag, startPoint x: 349, startPoint y: 117, endPoint x: 381, endPoint y: 115, distance: 31.9
click at [381, 115] on pre at bounding box center [435, 183] width 185 height 156
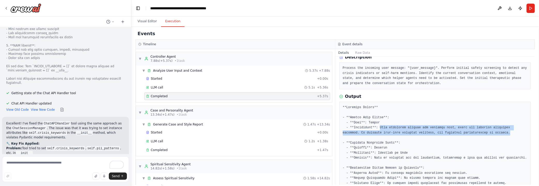
drag, startPoint x: 376, startPoint y: 128, endPoint x: 479, endPoint y: 135, distance: 103.2
click at [485, 132] on pre at bounding box center [435, 183] width 185 height 156
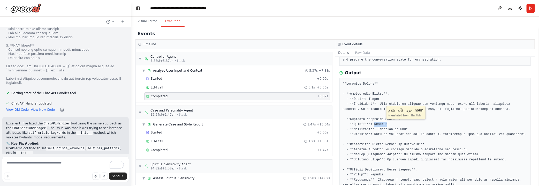
drag, startPoint x: 379, startPoint y: 124, endPoint x: 395, endPoint y: 124, distance: 16.3
click at [395, 124] on pre at bounding box center [435, 159] width 185 height 156
drag, startPoint x: 350, startPoint y: 119, endPoint x: 391, endPoint y: 117, distance: 41.2
click at [391, 117] on pre at bounding box center [435, 159] width 185 height 156
click at [358, 129] on pre at bounding box center [435, 159] width 185 height 156
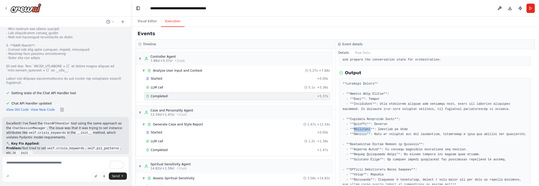
click at [358, 129] on pre at bounding box center [435, 159] width 185 height 156
drag, startPoint x: 373, startPoint y: 127, endPoint x: 408, endPoint y: 128, distance: 34.7
click at [408, 128] on pre at bounding box center [435, 159] width 185 height 156
click at [357, 134] on pre at bounding box center [435, 159] width 185 height 156
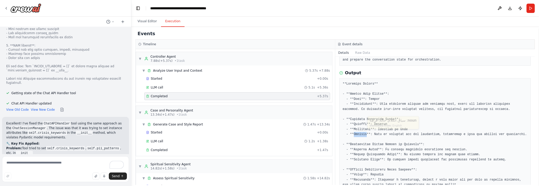
scroll to position [70, 0]
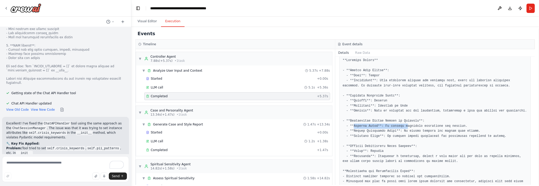
drag, startPoint x: 368, startPoint y: 125, endPoint x: 402, endPoint y: 126, distance: 33.7
click at [402, 126] on pre at bounding box center [435, 136] width 185 height 156
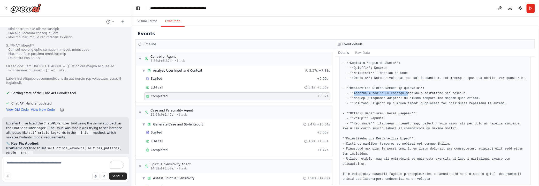
scroll to position [105, 0]
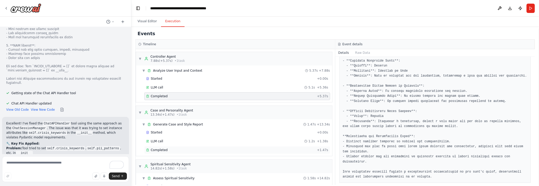
click at [176, 148] on div "Completed" at bounding box center [230, 150] width 169 height 4
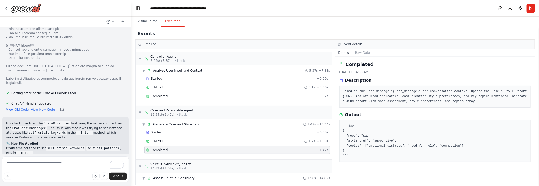
scroll to position [0, 0]
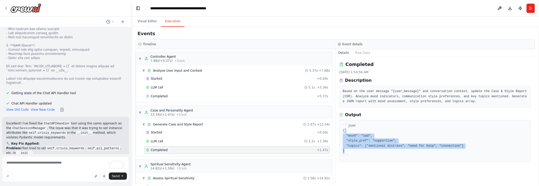
drag, startPoint x: 351, startPoint y: 131, endPoint x: 482, endPoint y: 148, distance: 132.2
click at [482, 148] on pre "```json { "mood": "sad", "style_pref": "supportive", "topics": ["emotional dist…" at bounding box center [435, 140] width 185 height 35
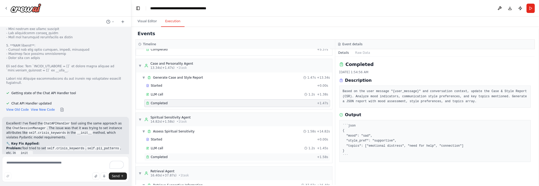
click at [255, 155] on div "Completed" at bounding box center [230, 157] width 169 height 4
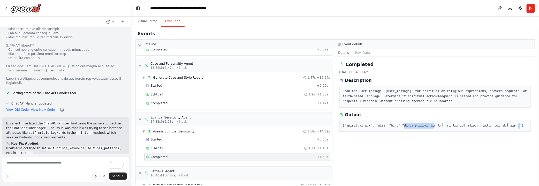
drag, startPoint x: 512, startPoint y: 124, endPoint x: 428, endPoint y: 134, distance: 84.6
click at [428, 134] on div "Completed 10/16/2025, 1:54:58 AM Description Scan the user message "{user_messa…" at bounding box center [435, 121] width 200 height 128
click at [508, 124] on pre "{"spiritual_ack": false, "hint":"أفهم أنك تشعر بالحزن وتحتاج إلى مساعدة. أنا هن…" at bounding box center [435, 125] width 185 height 5
drag, startPoint x: 511, startPoint y: 126, endPoint x: 392, endPoint y: 125, distance: 118.5
click at [392, 125] on pre "{"spiritual_ack": false, "hint":"أفهم أنك تشعر بالحزن وتحتاج إلى مساعدة. أنا هن…" at bounding box center [435, 125] width 185 height 5
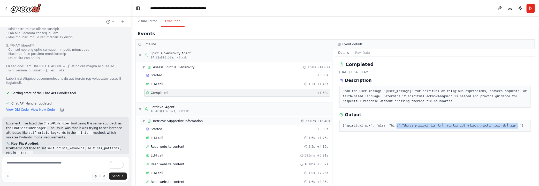
scroll to position [117, 0]
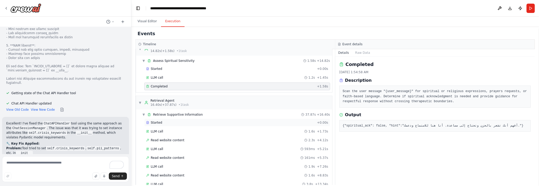
click at [188, 121] on div "Started" at bounding box center [230, 123] width 169 height 4
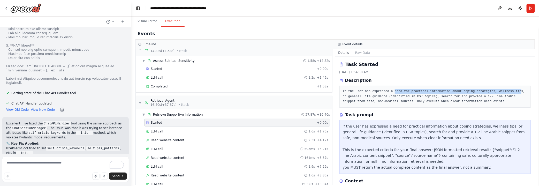
drag, startPoint x: 410, startPoint y: 91, endPoint x: 506, endPoint y: 94, distance: 96.2
click at [506, 94] on pre "If the user has expressed a need for practical information about coping strateg…" at bounding box center [435, 96] width 185 height 15
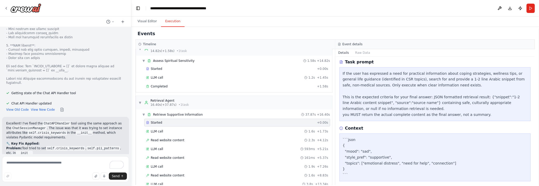
scroll to position [56, 0]
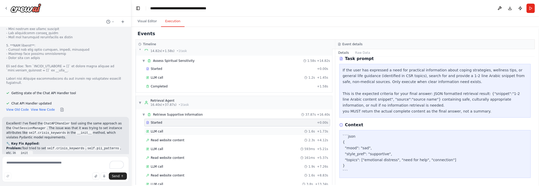
click at [196, 129] on div "LLM call 1.6s + 1.73s" at bounding box center [237, 131] width 182 height 4
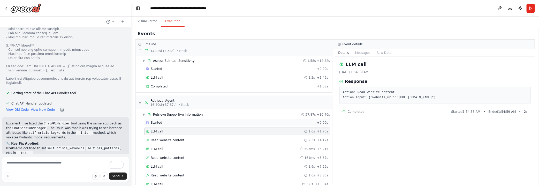
click at [192, 122] on div "Started + 0.00s" at bounding box center [237, 123] width 186 height 8
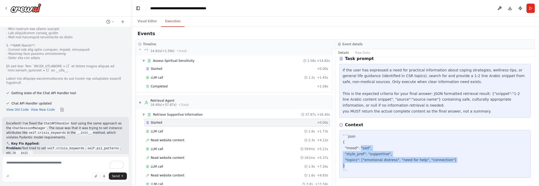
drag, startPoint x: 364, startPoint y: 145, endPoint x: 453, endPoint y: 166, distance: 91.6
click at [453, 166] on div "```json { "mood": "sad", "style_pref": "supportive", "topics": ["emotional dist…" at bounding box center [435, 153] width 185 height 41
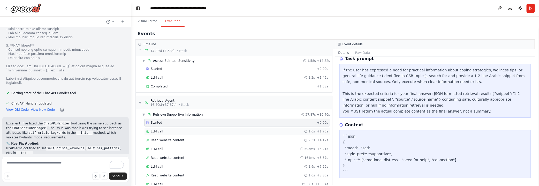
click at [160, 129] on span "LLM call" at bounding box center [157, 131] width 12 height 4
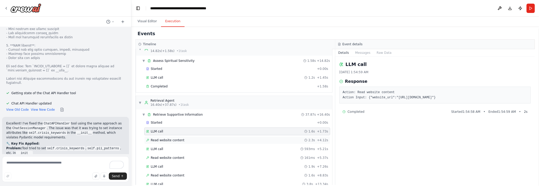
click at [196, 138] on div "Read website content 2.3s + 4.12s" at bounding box center [237, 140] width 182 height 4
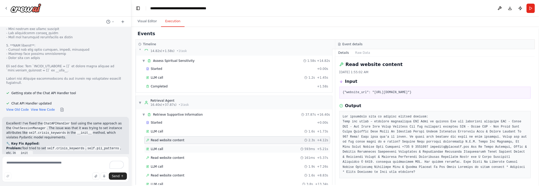
click at [230, 147] on div "LLM call 593ms + 5.21s" at bounding box center [237, 149] width 182 height 4
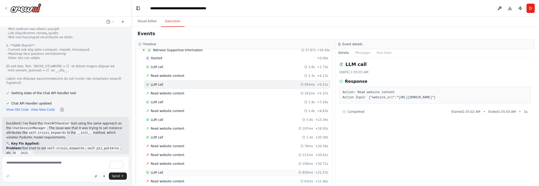
scroll to position [235, 0]
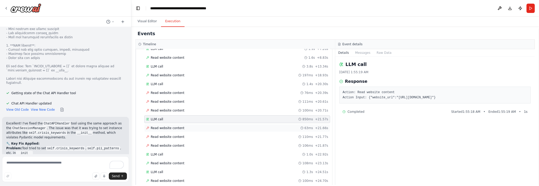
click at [190, 124] on div "Read website content 63ms + 21.66s" at bounding box center [237, 128] width 186 height 8
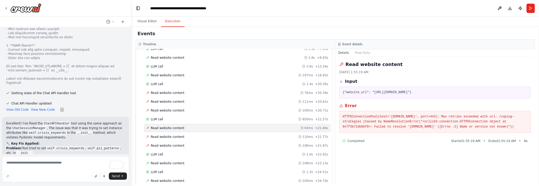
click at [190, 125] on div "Read website content 63ms + 21.66s" at bounding box center [237, 128] width 186 height 8
click at [189, 134] on div "Started + 0.00s LLM call 1.6s + 1.73s Read website content 2.3s + 4.12s LLM cal…" at bounding box center [236, 163] width 192 height 325
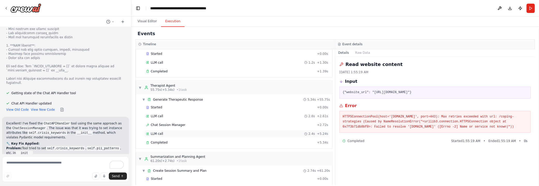
scroll to position [541, 0]
click at [189, 139] on div "Completed" at bounding box center [230, 141] width 169 height 4
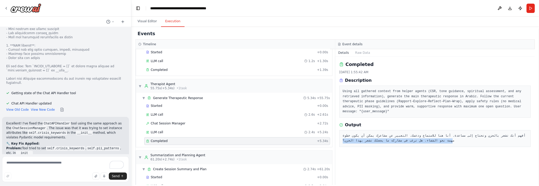
drag, startPoint x: 451, startPoint y: 136, endPoint x: 340, endPoint y: 139, distance: 111.0
click at [340, 139] on div "أفهم أنك تشعر بالحزن وتحتاج إلى مساعدة. أنا هنا للاستماع ودعمك. التعبير عن مشاع…" at bounding box center [436, 138] width 192 height 17
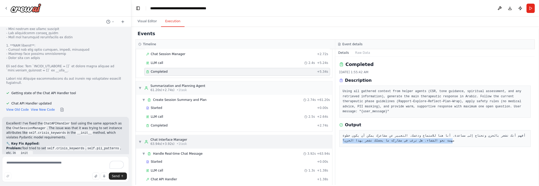
scroll to position [611, 0]
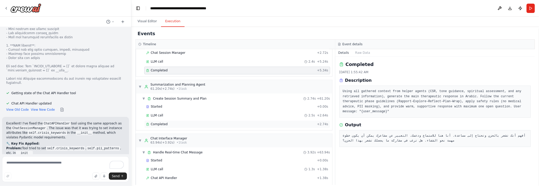
click at [180, 122] on div "Completed" at bounding box center [230, 124] width 169 height 4
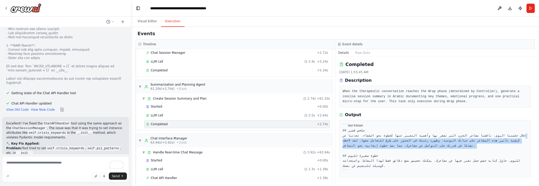
drag, startPoint x: 524, startPoint y: 134, endPoint x: 395, endPoint y: 152, distance: 130.7
click at [395, 152] on pre "```markdown ## ملخص قصير خلال جلستنا اليوم، ناقشنا مشاعر الحزن التي تشعر بها وأ…" at bounding box center [435, 148] width 185 height 50
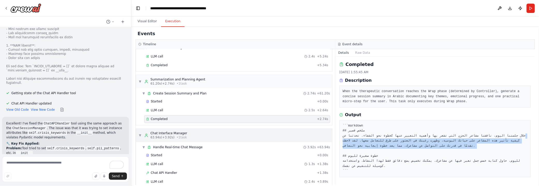
scroll to position [619, 0]
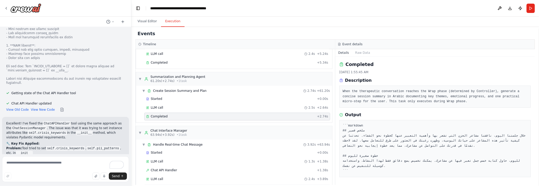
click at [179, 186] on div "Completed" at bounding box center [230, 188] width 169 height 4
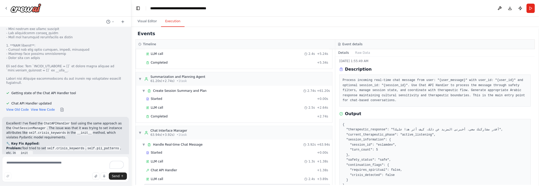
scroll to position [0, 0]
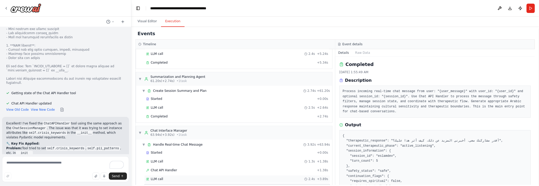
click at [213, 177] on div "LLM call 2.4s + 3.89s" at bounding box center [237, 179] width 182 height 4
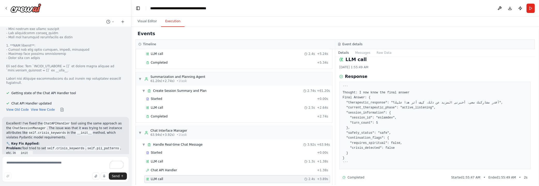
scroll to position [8, 0]
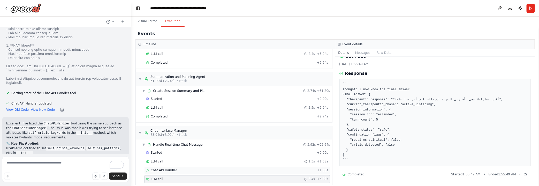
click at [238, 167] on div "Chat API Handler + 1.38s" at bounding box center [237, 171] width 186 height 8
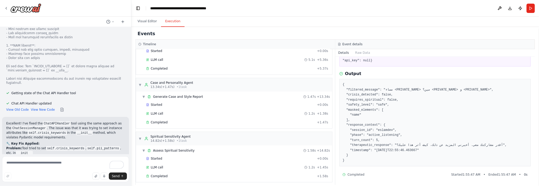
scroll to position [0, 0]
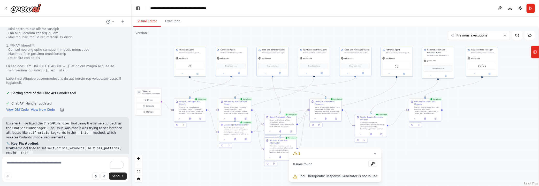
click at [140, 19] on button "Visual Editor" at bounding box center [147, 21] width 28 height 11
click at [369, 164] on button at bounding box center [373, 164] width 9 height 6
click at [368, 177] on span "Tool Therapeutic Response Generator is not in use" at bounding box center [339, 176] width 78 height 4
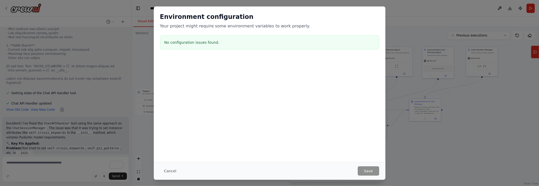
click at [336, 175] on div "Cancel Save" at bounding box center [269, 170] width 219 height 9
drag, startPoint x: 175, startPoint y: 43, endPoint x: 245, endPoint y: 43, distance: 69.6
click at [245, 43] on h3 "No configuration issues found." at bounding box center [269, 42] width 211 height 5
click at [173, 176] on div "Cancel Save" at bounding box center [270, 171] width 232 height 18
click at [171, 172] on button "Cancel" at bounding box center [170, 170] width 20 height 9
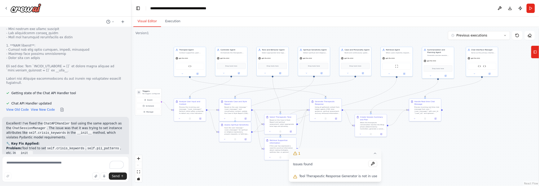
click at [373, 155] on icon at bounding box center [375, 153] width 4 height 4
click at [316, 172] on div ".deletable-edge-delete-btn { width: 20px; height: 20px; border: 0px solid #ffff…" at bounding box center [335, 106] width 408 height 159
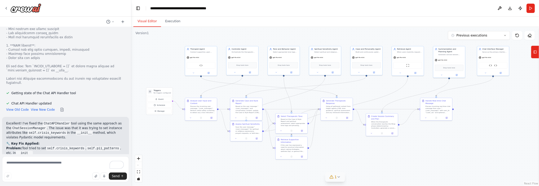
drag, startPoint x: 325, startPoint y: 154, endPoint x: 336, endPoint y: 153, distance: 10.9
click at [336, 153] on div ".deletable-edge-delete-btn { width: 20px; height: 20px; border: 0px solid #ffff…" at bounding box center [335, 106] width 408 height 159
drag, startPoint x: 335, startPoint y: 144, endPoint x: 324, endPoint y: 144, distance: 11.4
click at [331, 144] on div ".deletable-edge-delete-btn { width: 20px; height: 20px; border: 0px solid #ffff…" at bounding box center [335, 106] width 408 height 159
click at [38, 168] on textarea "To enrich screen reader interactions, please activate Accessibility in Grammarl…" at bounding box center [65, 169] width 127 height 26
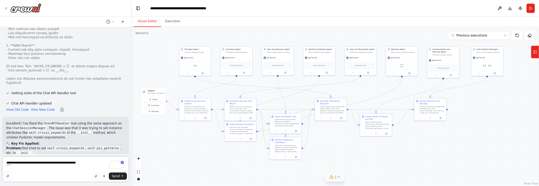
click at [81, 158] on textarea "**********" at bounding box center [65, 169] width 127 height 26
type textarea "**********"
click at [171, 24] on button "Execution" at bounding box center [173, 21] width 24 height 11
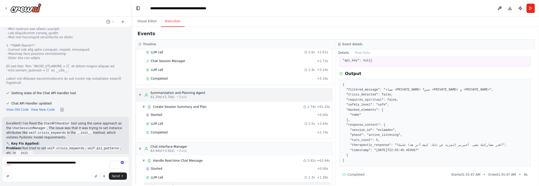
scroll to position [596, 0]
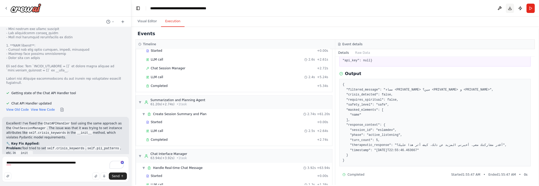
click at [511, 7] on button "Download" at bounding box center [510, 8] width 8 height 9
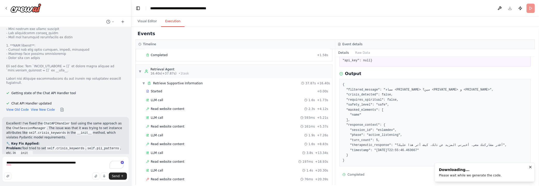
scroll to position [0, 0]
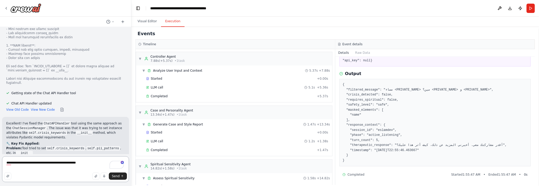
click at [87, 162] on textarea "**********" at bounding box center [65, 169] width 127 height 26
click at [159, 58] on div "Controller Agent" at bounding box center [168, 57] width 34 height 4
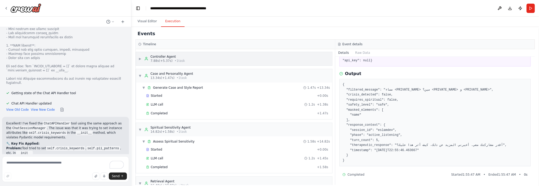
click at [159, 58] on div "Controller Agent" at bounding box center [168, 57] width 34 height 4
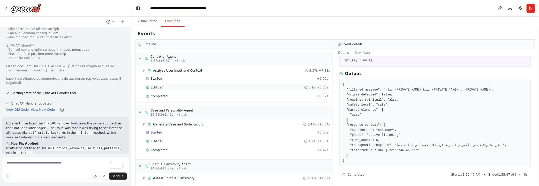
click at [163, 87] on div "LLM call 5.1s + 5.36s" at bounding box center [237, 87] width 182 height 4
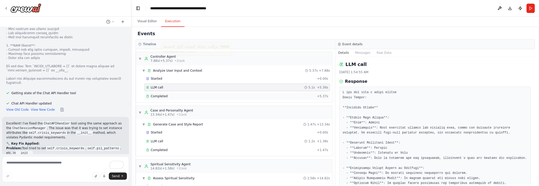
click at [167, 95] on div "Completed" at bounding box center [230, 96] width 169 height 4
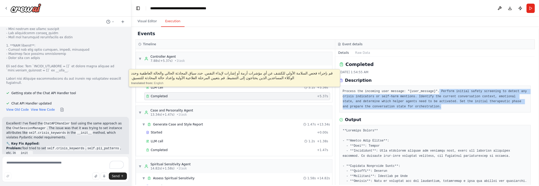
drag, startPoint x: 432, startPoint y: 91, endPoint x: 418, endPoint y: 107, distance: 21.5
click at [418, 107] on pre "Process the incoming user message: "{user_message}". Perform initial safety scr…" at bounding box center [435, 99] width 185 height 20
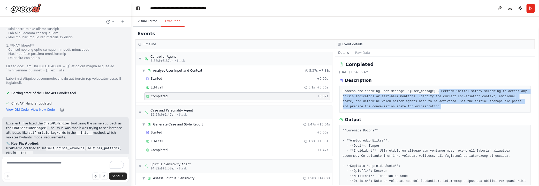
click at [147, 19] on button "Visual Editor" at bounding box center [147, 21] width 28 height 11
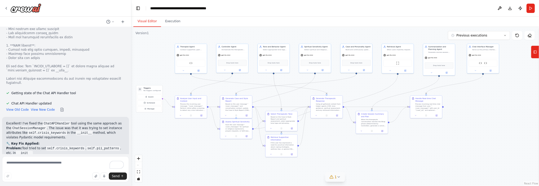
drag, startPoint x: 412, startPoint y: 166, endPoint x: 401, endPoint y: 164, distance: 11.1
click at [401, 164] on div ".deletable-edge-delete-btn { width: 20px; height: 20px; border: 0px solid #ffff…" at bounding box center [335, 106] width 408 height 159
click at [412, 163] on div ".deletable-edge-delete-btn { width: 20px; height: 20px; border: 0px solid #ffff…" at bounding box center [335, 106] width 408 height 159
click at [193, 111] on div "Analyze User Input and Context Process the incoming user message: "{user_messag…" at bounding box center [191, 103] width 32 height 17
click at [190, 106] on div "Process the incoming user message: "{user_message}". Perform initial safety scr…" at bounding box center [192, 106] width 25 height 8
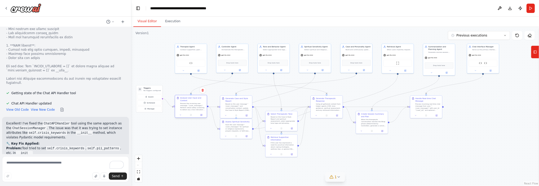
click at [190, 106] on div "Process the incoming user message: "{user_message}". Perform initial safety scr…" at bounding box center [192, 106] width 25 height 8
click at [193, 107] on div "Process the incoming user message: "{user_message}". Perform initial safety scr…" at bounding box center [192, 106] width 25 height 8
click at [184, 99] on div "Analyze User Input and Context" at bounding box center [192, 99] width 25 height 5
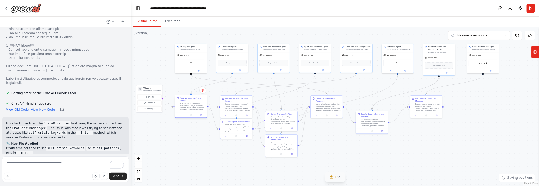
click at [184, 99] on div "Analyze User Input and Context" at bounding box center [192, 99] width 25 height 5
click at [179, 116] on button at bounding box center [180, 114] width 9 height 3
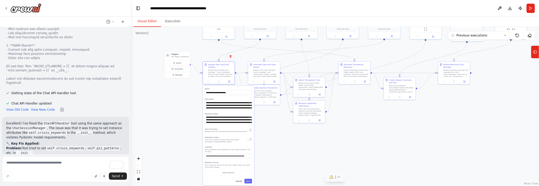
drag, startPoint x: 241, startPoint y: 168, endPoint x: 270, endPoint y: 127, distance: 50.1
click at [285, 115] on div ".deletable-edge-delete-btn { width: 20px; height: 20px; border: 0px solid #ffff…" at bounding box center [335, 106] width 408 height 159
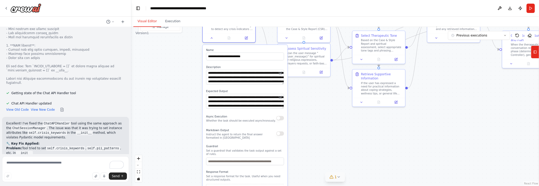
drag, startPoint x: 163, startPoint y: 68, endPoint x: 186, endPoint y: 114, distance: 51.2
click at [185, 114] on div ".deletable-edge-delete-btn { width: 20px; height: 20px; border: 0px solid #ffff…" at bounding box center [335, 106] width 408 height 159
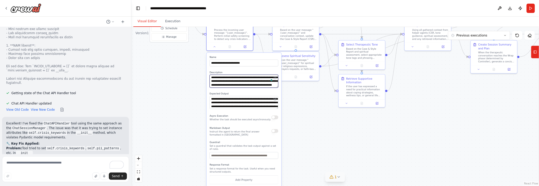
scroll to position [20, 0]
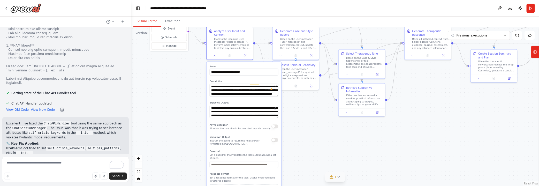
drag, startPoint x: 173, startPoint y: 98, endPoint x: 153, endPoint y: 112, distance: 23.7
click at [154, 112] on div ".deletable-edge-delete-btn { width: 20px; height: 20px; border: 0px solid #ffff…" at bounding box center [335, 106] width 408 height 159
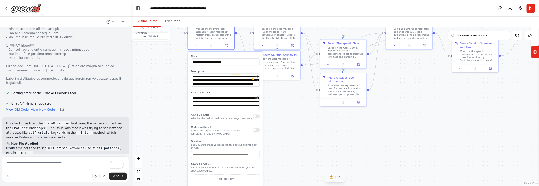
drag, startPoint x: 153, startPoint y: 87, endPoint x: 162, endPoint y: 89, distance: 9.5
click at [156, 82] on div ".deletable-edge-delete-btn { width: 20px; height: 20px; border: 0px solid #ffff…" at bounding box center [335, 106] width 408 height 159
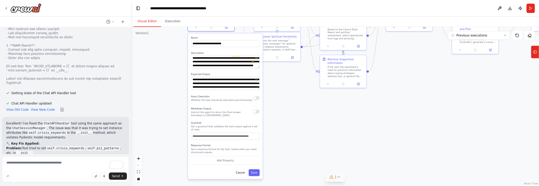
drag, startPoint x: 167, startPoint y: 102, endPoint x: 166, endPoint y: 92, distance: 9.4
click at [166, 92] on div ".deletable-edge-delete-btn { width: 20px; height: 20px; border: 0px solid #ffff…" at bounding box center [335, 106] width 408 height 159
click at [242, 171] on button "Cancel" at bounding box center [240, 172] width 13 height 7
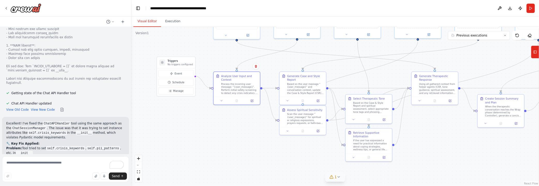
drag, startPoint x: 225, startPoint y: 138, endPoint x: 240, endPoint y: 173, distance: 38.4
click at [240, 173] on div ".deletable-edge-delete-btn { width: 20px; height: 20px; border: 0px solid #ffff…" at bounding box center [335, 106] width 408 height 159
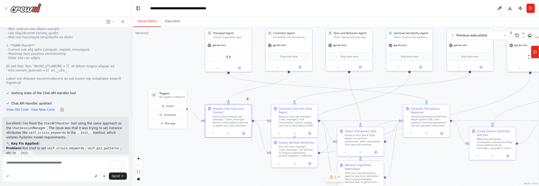
drag, startPoint x: 214, startPoint y: 115, endPoint x: 192, endPoint y: 125, distance: 23.8
click at [199, 136] on div ".deletable-edge-delete-btn { width: 20px; height: 20px; border: 0px solid #ffff…" at bounding box center [335, 106] width 408 height 159
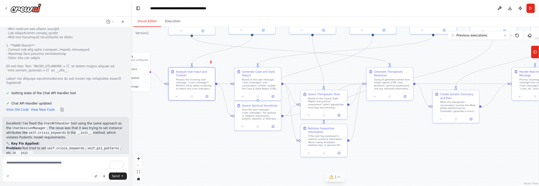
drag, startPoint x: 297, startPoint y: 177, endPoint x: 268, endPoint y: 145, distance: 42.3
click at [268, 145] on div ".deletable-edge-delete-btn { width: 20px; height: 20px; border: 0px solid #ffff…" at bounding box center [335, 106] width 408 height 159
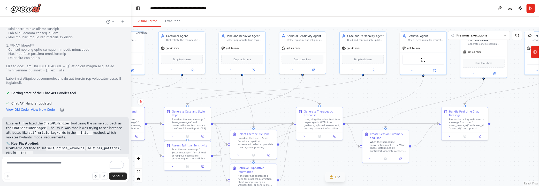
drag, startPoint x: 398, startPoint y: 123, endPoint x: 327, endPoint y: 162, distance: 81.4
click at [328, 163] on div ".deletable-edge-delete-btn { width: 20px; height: 20px; border: 0px solid #ffff…" at bounding box center [335, 106] width 408 height 159
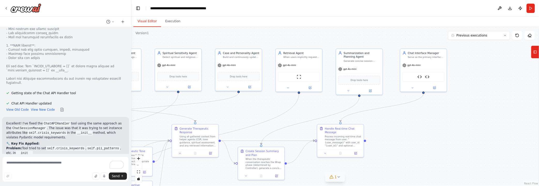
drag, startPoint x: 498, startPoint y: 95, endPoint x: 376, endPoint y: 111, distance: 123.2
click at [376, 111] on div ".deletable-edge-delete-btn { width: 20px; height: 20px; border: 0px solid #ffff…" at bounding box center [335, 106] width 408 height 159
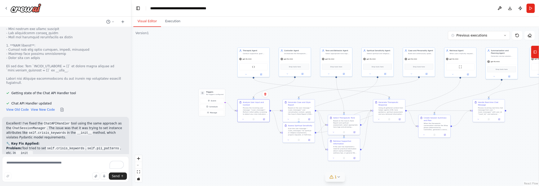
drag, startPoint x: 246, startPoint y: 167, endPoint x: 378, endPoint y: 159, distance: 132.4
click at [382, 157] on div ".deletable-edge-delete-btn { width: 20px; height: 20px; border: 0px solid #ffff…" at bounding box center [335, 106] width 408 height 159
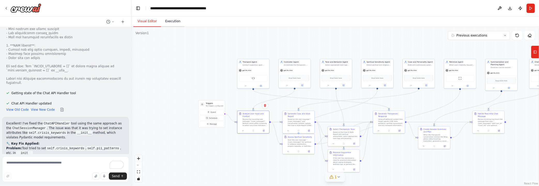
click at [177, 18] on button "Execution" at bounding box center [173, 21] width 24 height 11
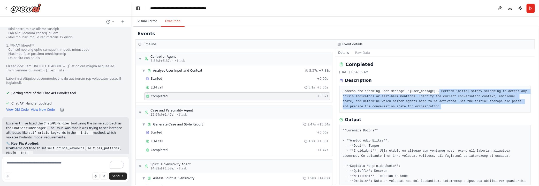
click at [146, 25] on button "Visual Editor" at bounding box center [147, 21] width 28 height 11
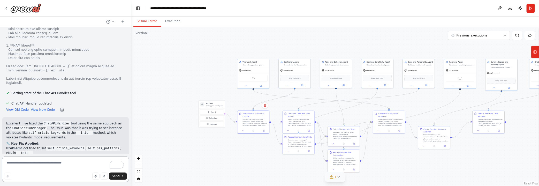
click at [48, 166] on textarea "To enrich screen reader interactions, please activate Accessibility in Grammarl…" at bounding box center [65, 169] width 127 height 26
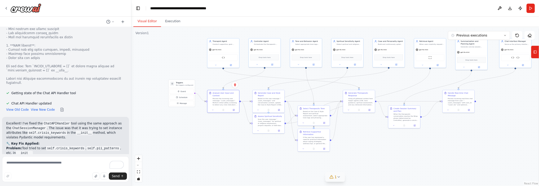
drag, startPoint x: 187, startPoint y: 73, endPoint x: 157, endPoint y: 52, distance: 36.6
click at [157, 52] on div ".deletable-edge-delete-btn { width: 20px; height: 20px; border: 0px solid #ffff…" at bounding box center [335, 106] width 408 height 159
click at [171, 18] on button "Execution" at bounding box center [173, 21] width 24 height 11
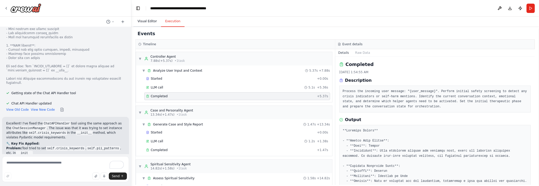
click at [148, 22] on button "Visual Editor" at bounding box center [147, 21] width 28 height 11
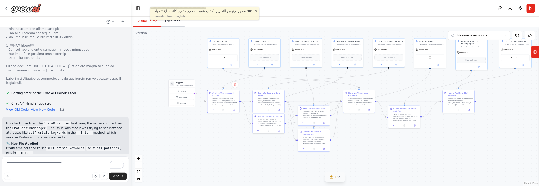
click at [168, 22] on button "Execution" at bounding box center [173, 21] width 24 height 11
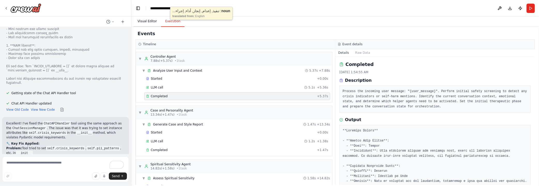
click at [139, 20] on button "Visual Editor" at bounding box center [147, 21] width 28 height 11
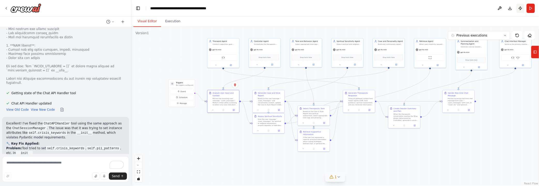
click at [519, 10] on button "Publish" at bounding box center [521, 8] width 8 height 9
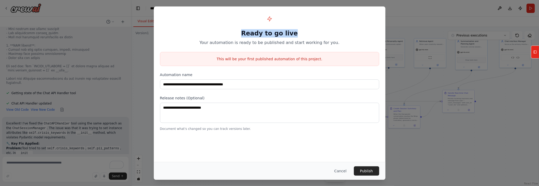
drag, startPoint x: 245, startPoint y: 37, endPoint x: 301, endPoint y: 35, distance: 55.4
click at [301, 35] on h1 "Ready to go live" at bounding box center [269, 33] width 219 height 8
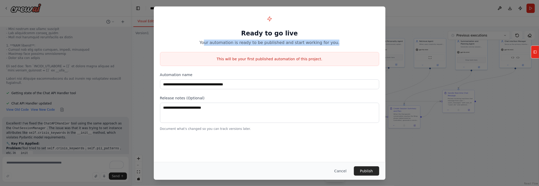
drag, startPoint x: 213, startPoint y: 41, endPoint x: 344, endPoint y: 41, distance: 131.1
click at [344, 41] on p "Your automation is ready to be published and start working for you." at bounding box center [269, 43] width 219 height 6
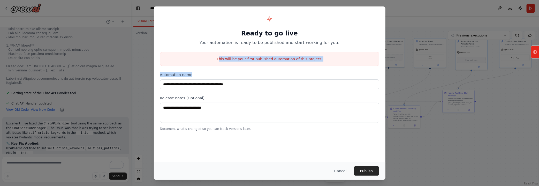
drag, startPoint x: 225, startPoint y: 62, endPoint x: 308, endPoint y: 94, distance: 88.6
click at [306, 68] on div "**********" at bounding box center [270, 71] width 232 height 131
click at [210, 47] on div "**********" at bounding box center [270, 71] width 232 height 131
drag, startPoint x: 247, startPoint y: 64, endPoint x: 308, endPoint y: 63, distance: 60.5
click at [308, 63] on div "**********" at bounding box center [270, 71] width 232 height 131
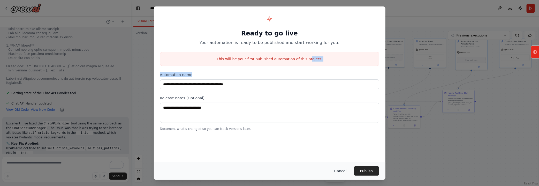
click at [342, 173] on button "Cancel" at bounding box center [340, 170] width 20 height 9
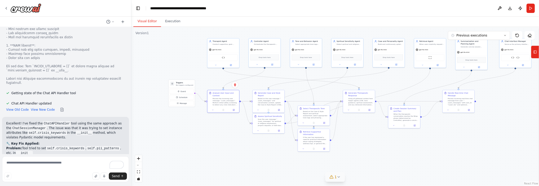
click at [336, 180] on button "1" at bounding box center [335, 177] width 20 height 10
click at [500, 8] on button at bounding box center [500, 8] width 8 height 9
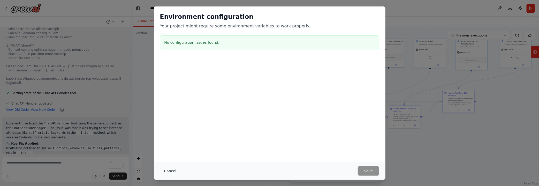
click at [165, 174] on button "Cancel" at bounding box center [170, 170] width 20 height 9
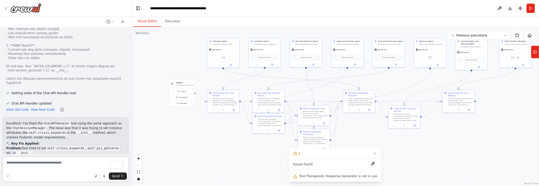
click at [48, 163] on textarea "To enrich screen reader interactions, please activate Accessibility in Grammarl…" at bounding box center [65, 169] width 127 height 26
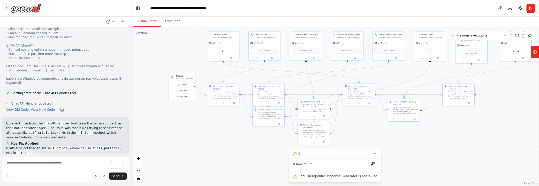
drag, startPoint x: 228, startPoint y: 143, endPoint x: 213, endPoint y: 144, distance: 15.6
click at [228, 136] on div ".deletable-edge-delete-btn { width: 20px; height: 20px; border: 0px solid #ffff…" at bounding box center [335, 106] width 408 height 159
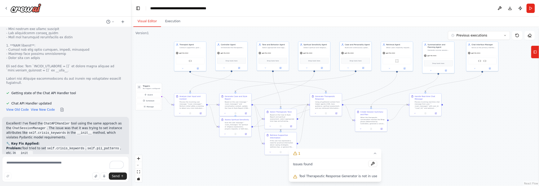
drag, startPoint x: 209, startPoint y: 142, endPoint x: 184, endPoint y: 145, distance: 25.2
click at [179, 148] on div ".deletable-edge-delete-btn { width: 20px; height: 20px; border: 0px solid #ffff…" at bounding box center [335, 106] width 408 height 159
click at [183, 108] on div "Process the incoming user message: "{user_message}". Perform initial safety scr…" at bounding box center [194, 104] width 25 height 8
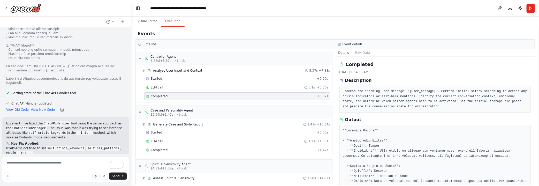
click at [168, 18] on button "Execution" at bounding box center [173, 21] width 24 height 11
click at [140, 21] on button "Visual Editor" at bounding box center [147, 21] width 28 height 11
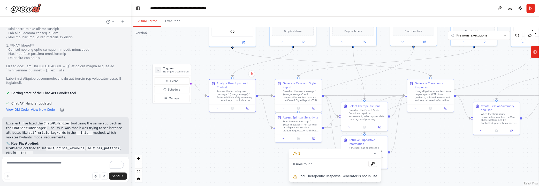
drag, startPoint x: 333, startPoint y: 132, endPoint x: 410, endPoint y: 132, distance: 77.3
click at [411, 129] on div ".deletable-edge-delete-btn { width: 20px; height: 20px; border: 0px solid #ffff…" at bounding box center [335, 106] width 408 height 159
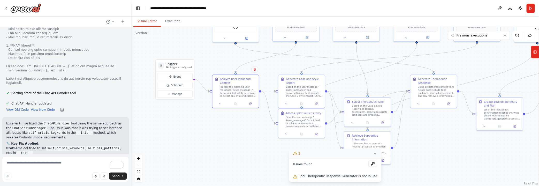
click at [373, 155] on icon at bounding box center [375, 153] width 4 height 4
click at [313, 116] on div "Scan the user message "{user_message}" for spiritual or religious expressions, …" at bounding box center [304, 121] width 37 height 12
click at [318, 134] on button at bounding box center [317, 133] width 13 height 5
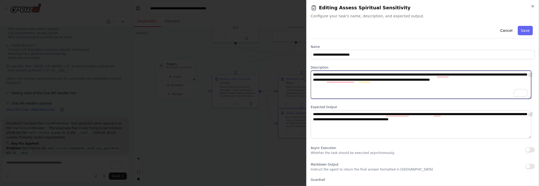
drag, startPoint x: 316, startPoint y: 75, endPoint x: 498, endPoint y: 83, distance: 181.7
click at [498, 83] on textarea "**********" at bounding box center [421, 85] width 221 height 28
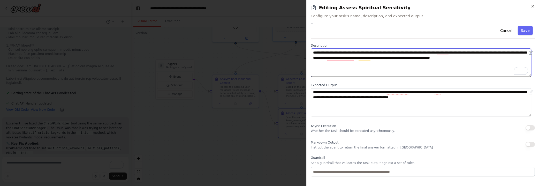
scroll to position [47, 0]
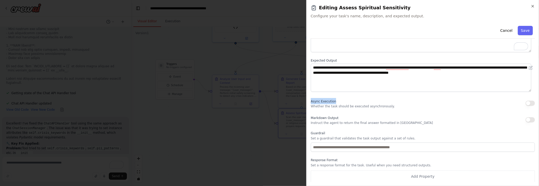
drag, startPoint x: 309, startPoint y: 102, endPoint x: 337, endPoint y: 102, distance: 28.7
click at [337, 102] on div "**********" at bounding box center [422, 93] width 233 height 186
click at [372, 106] on p "Whether the task should be executed asynchronously." at bounding box center [353, 106] width 84 height 4
click at [315, 134] on label "Guardrail" at bounding box center [423, 133] width 224 height 4
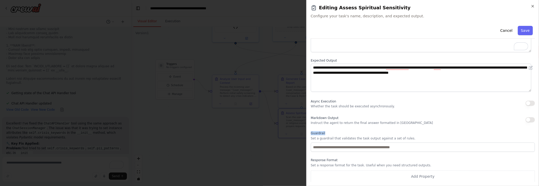
click at [315, 134] on label "Guardrail" at bounding box center [423, 133] width 224 height 4
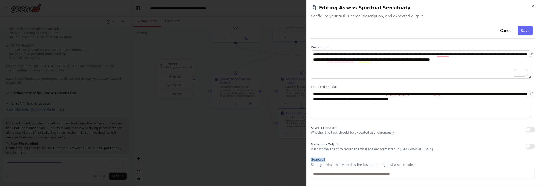
scroll to position [0, 0]
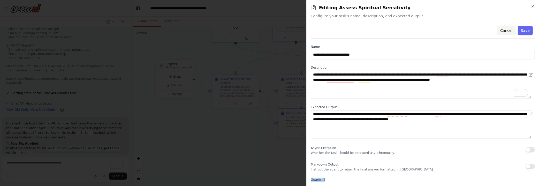
click at [501, 34] on button "Cancel" at bounding box center [506, 30] width 18 height 9
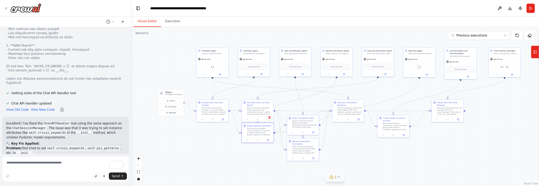
drag, startPoint x: 377, startPoint y: 115, endPoint x: 305, endPoint y: 114, distance: 72.2
click at [304, 118] on div ".deletable-edge-delete-btn { width: 20px; height: 20px; border: 0px solid #ffff…" at bounding box center [335, 106] width 408 height 159
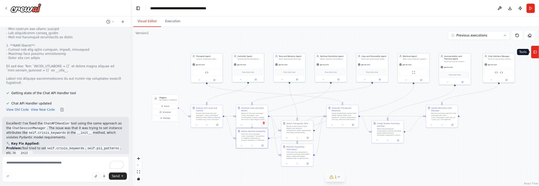
click at [535, 52] on icon at bounding box center [536, 52] width 4 height 8
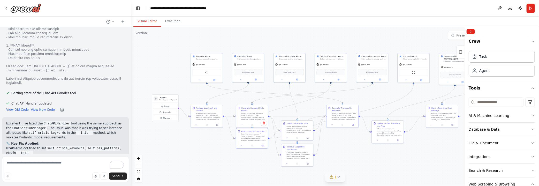
click at [421, 17] on div "Visual Editor Execution" at bounding box center [335, 22] width 408 height 10
click at [405, 13] on header "**********" at bounding box center [335, 8] width 408 height 17
click at [499, 8] on button at bounding box center [500, 8] width 8 height 9
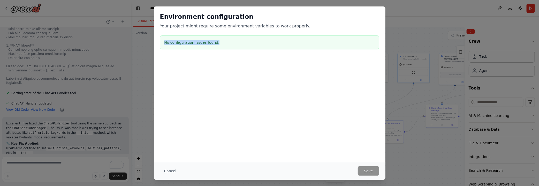
drag, startPoint x: 164, startPoint y: 40, endPoint x: 216, endPoint y: 78, distance: 64.1
click at [230, 59] on div "Environment configuration Your project might require some environment variables…" at bounding box center [270, 57] width 232 height 103
click at [167, 174] on button "Cancel" at bounding box center [170, 170] width 20 height 9
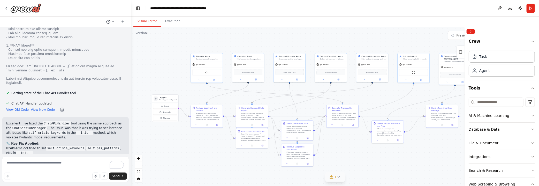
click at [115, 22] on button at bounding box center [110, 22] width 12 height 6
click at [254, 19] on div "Visual Editor Execution" at bounding box center [335, 22] width 408 height 10
click at [501, 74] on div "Agent" at bounding box center [502, 70] width 66 height 12
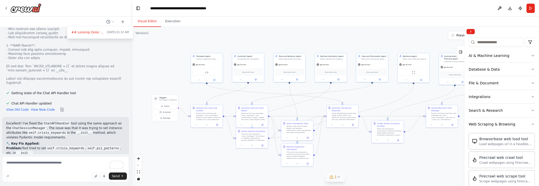
scroll to position [56, 0]
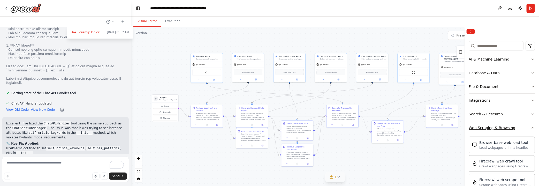
click at [531, 127] on icon "button" at bounding box center [533, 128] width 4 height 4
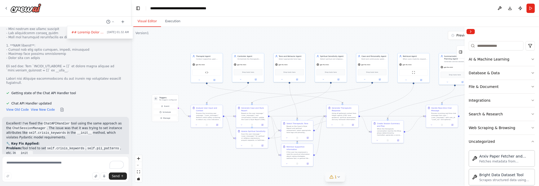
click at [289, 21] on div "Visual Editor Execution" at bounding box center [335, 22] width 408 height 10
drag, startPoint x: 283, startPoint y: 16, endPoint x: 357, endPoint y: 19, distance: 73.8
click at [289, 17] on main "**********" at bounding box center [335, 93] width 408 height 186
click at [24, 9] on div at bounding box center [65, 93] width 131 height 186
click at [20, 10] on img at bounding box center [25, 7] width 31 height 9
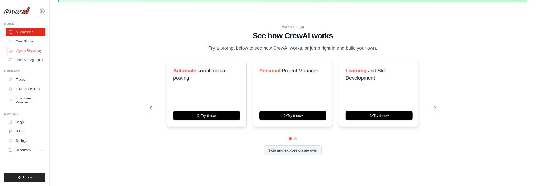
click at [24, 51] on link "Agents Repository" at bounding box center [26, 51] width 39 height 8
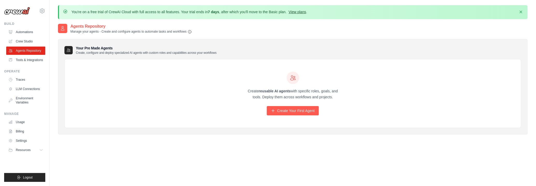
click at [306, 11] on link "View plans" at bounding box center [296, 12] width 17 height 4
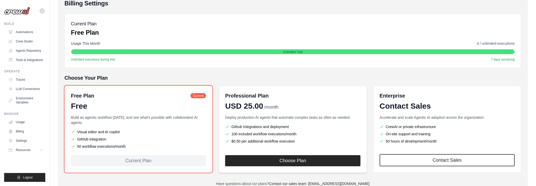
scroll to position [70, 0]
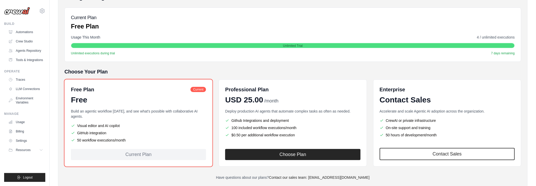
drag, startPoint x: 100, startPoint y: 139, endPoint x: 143, endPoint y: 140, distance: 43.2
click at [143, 140] on li "50 workflow executions/month" at bounding box center [138, 140] width 135 height 5
drag, startPoint x: 82, startPoint y: 123, endPoint x: 151, endPoint y: 126, distance: 68.6
click at [131, 129] on ul "Visual editor and AI copilot GitHub integration 50 workflow executions/month" at bounding box center [138, 133] width 135 height 20
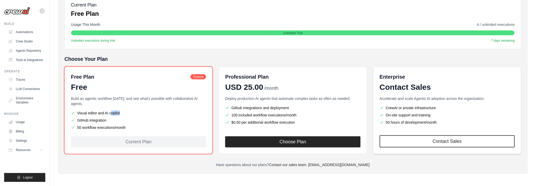
scroll to position [0, 0]
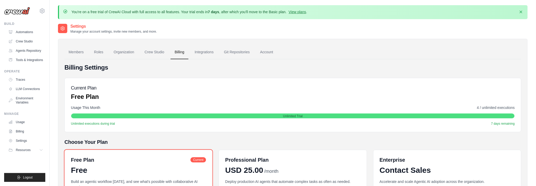
drag, startPoint x: 472, startPoint y: 106, endPoint x: 519, endPoint y: 108, distance: 47.4
click at [519, 108] on div "Current Plan Free Plan Usage This Month 4 / unlimited executions Unlimited Tria…" at bounding box center [292, 105] width 457 height 54
click at [85, 123] on span "Unlimited executions during trial" at bounding box center [93, 124] width 44 height 4
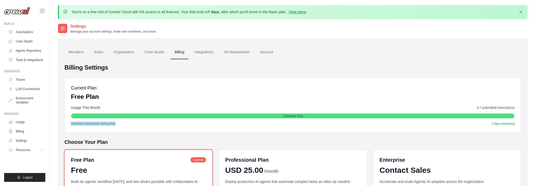
click at [84, 123] on span "Unlimited executions during trial" at bounding box center [93, 124] width 44 height 4
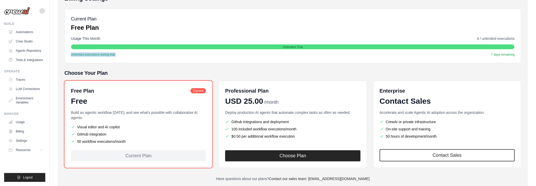
scroll to position [83, 0]
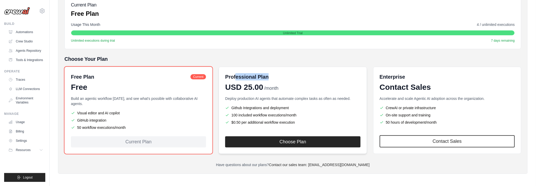
drag, startPoint x: 235, startPoint y: 71, endPoint x: 333, endPoint y: 112, distance: 105.9
click at [313, 81] on div "Professional Plan USD 25.00 /month Deploy production AI agents that automate co…" at bounding box center [293, 110] width 148 height 87
click at [277, 114] on li "100 included workflow executions/month" at bounding box center [292, 115] width 135 height 5
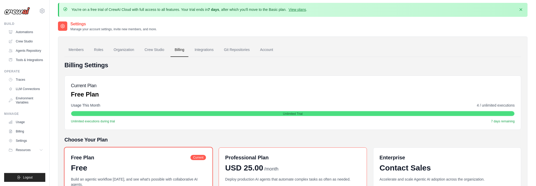
scroll to position [0, 0]
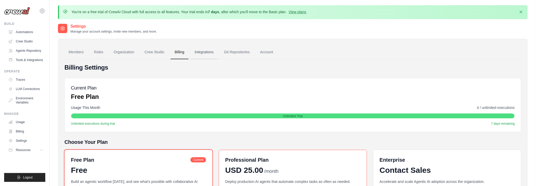
click at [203, 55] on link "Integrations" at bounding box center [203, 52] width 27 height 14
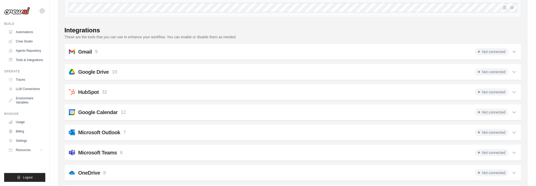
scroll to position [94, 0]
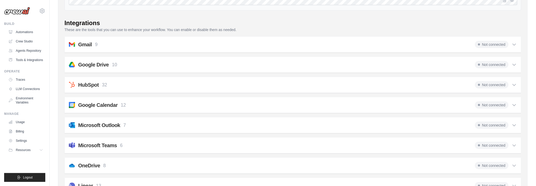
click at [515, 44] on icon at bounding box center [513, 44] width 5 height 5
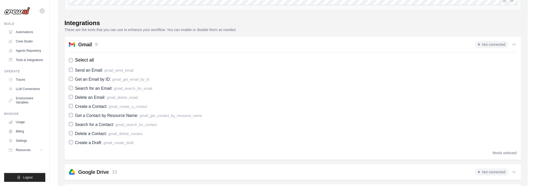
click at [515, 44] on icon at bounding box center [513, 44] width 5 height 5
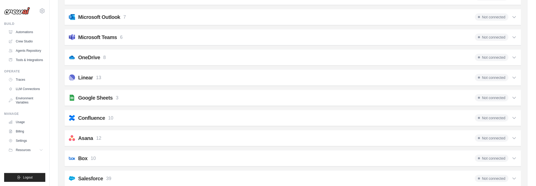
scroll to position [212, 0]
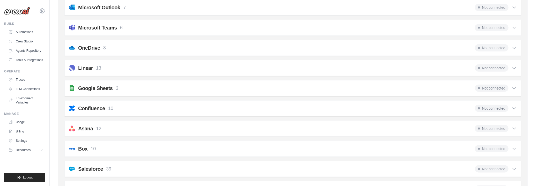
click at [518, 66] on div "Linear 13 Not connected Select all Create an Issue: linear_create_issue Update …" at bounding box center [292, 68] width 457 height 16
click at [517, 66] on div "Linear 13 Not connected Select all Create an Issue: linear_create_issue Update …" at bounding box center [292, 68] width 457 height 16
click at [514, 66] on icon at bounding box center [513, 67] width 5 height 5
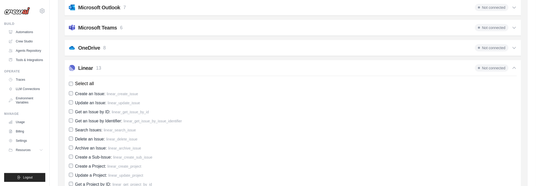
click at [514, 66] on icon at bounding box center [513, 67] width 5 height 5
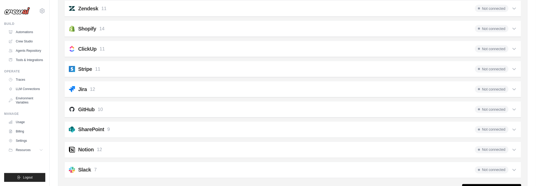
scroll to position [345, 0]
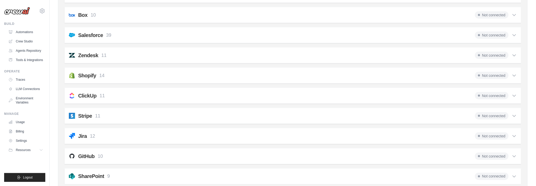
click at [513, 93] on icon at bounding box center [513, 95] width 5 height 5
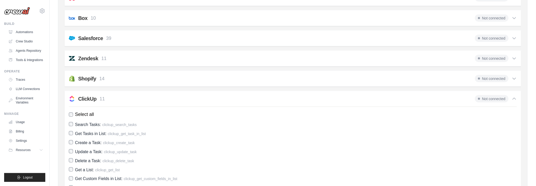
scroll to position [369, 0]
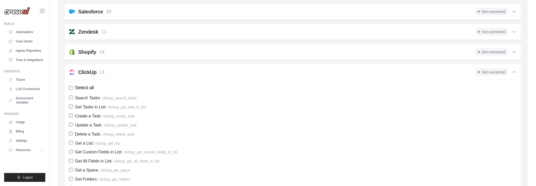
click at [130, 64] on div "ClickUp 11 Not connected Select all Search Tasks: clickup_search_tasks Get Task…" at bounding box center [292, 134] width 457 height 141
click at [131, 70] on div "ClickUp 11 Not connected" at bounding box center [293, 72] width 448 height 7
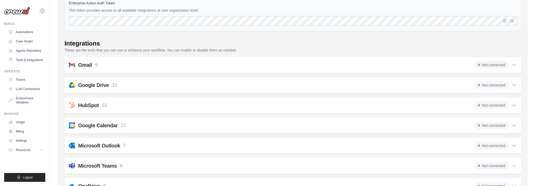
scroll to position [0, 0]
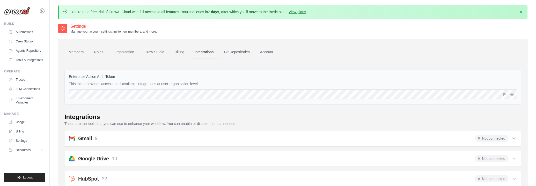
click at [245, 47] on link "Git Repositories" at bounding box center [237, 52] width 34 height 14
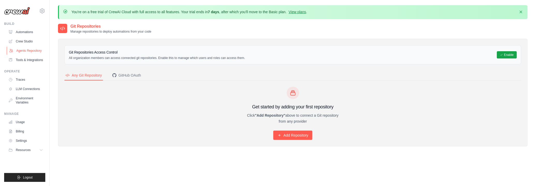
click at [24, 50] on link "Agents Repository" at bounding box center [26, 51] width 39 height 8
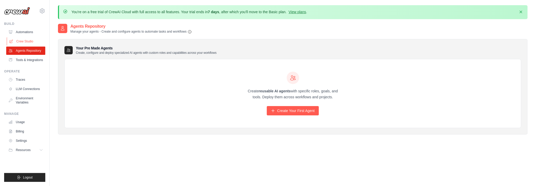
click at [19, 43] on link "Crew Studio" at bounding box center [26, 41] width 39 height 8
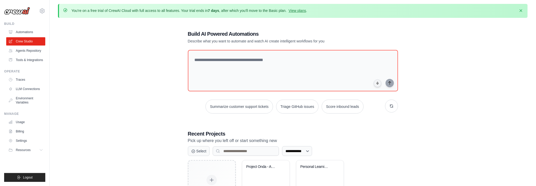
scroll to position [39, 0]
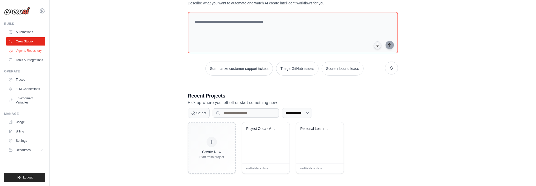
click at [31, 51] on link "Agents Repository" at bounding box center [26, 51] width 39 height 8
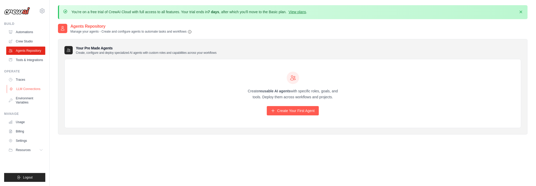
click at [21, 93] on link "LLM Connections" at bounding box center [26, 89] width 39 height 8
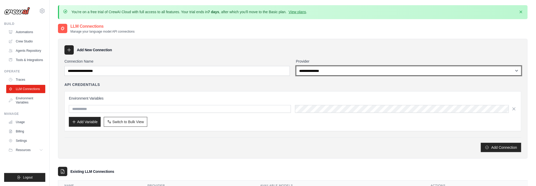
click at [342, 71] on select "**********" at bounding box center [408, 71] width 225 height 10
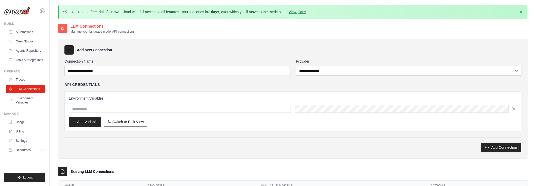
click at [184, 45] on div "Add New Connection" at bounding box center [292, 49] width 457 height 9
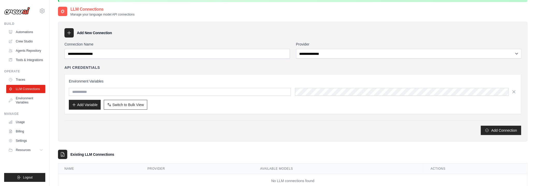
scroll to position [31, 0]
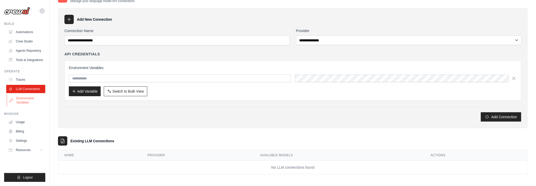
click at [22, 102] on link "Environment Variables" at bounding box center [26, 100] width 39 height 12
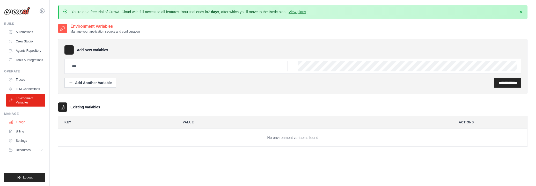
click at [27, 125] on link "Usage" at bounding box center [26, 122] width 39 height 8
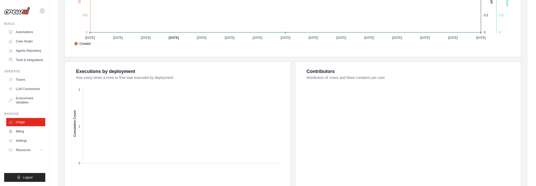
scroll to position [188, 0]
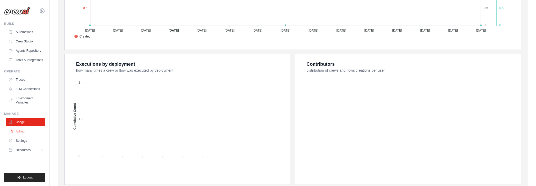
click at [26, 136] on link "Billing" at bounding box center [26, 131] width 39 height 8
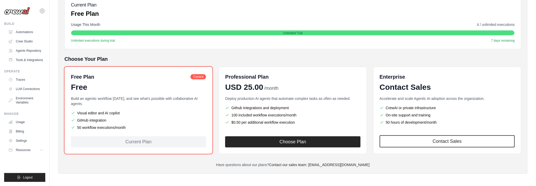
scroll to position [83, 0]
click at [26, 143] on link "Settings" at bounding box center [26, 141] width 39 height 8
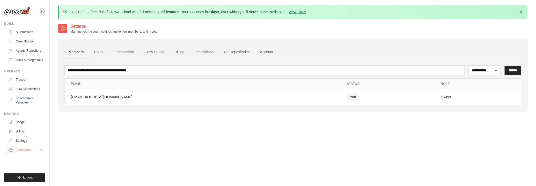
click at [36, 154] on button "Resources" at bounding box center [26, 150] width 39 height 8
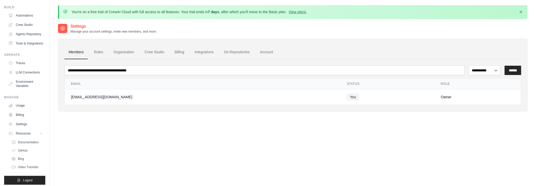
scroll to position [31, 0]
click at [26, 141] on span "Documentation" at bounding box center [28, 139] width 21 height 4
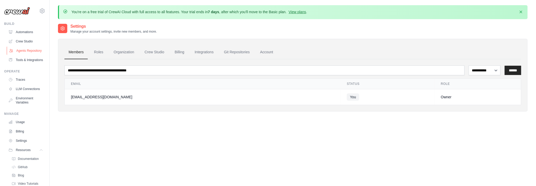
click at [21, 53] on link "Agents Repository" at bounding box center [26, 51] width 39 height 8
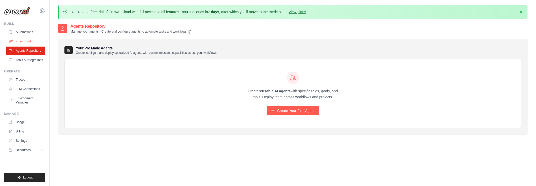
click at [29, 40] on link "Crew Studio" at bounding box center [26, 41] width 39 height 8
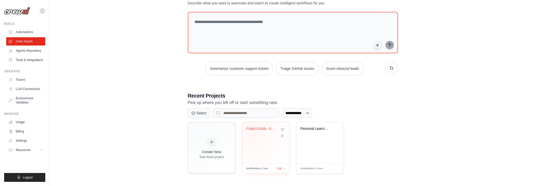
click at [255, 132] on div "Project Onda - Arabic Therapeutic C..." at bounding box center [265, 132] width 39 height 12
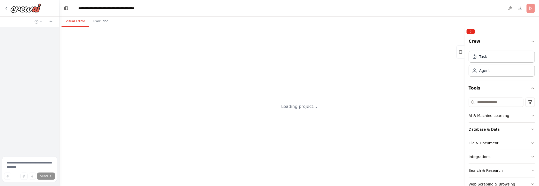
drag, startPoint x: 130, startPoint y: 30, endPoint x: 27, endPoint y: 31, distance: 102.7
click at [27, 31] on div "Send" at bounding box center [29, 93] width 59 height 186
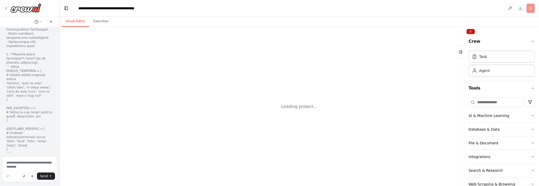
click at [470, 32] on button "Collapse right sidebar" at bounding box center [471, 31] width 8 height 5
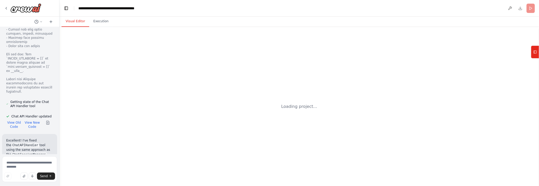
scroll to position [6912, 0]
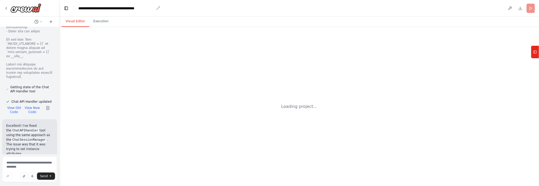
click at [92, 9] on div "**********" at bounding box center [116, 8] width 76 height 5
copy div "****"
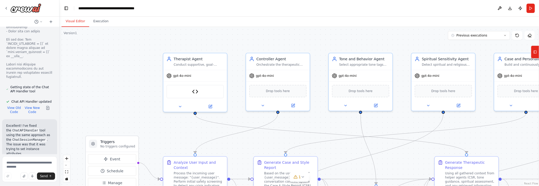
click at [74, 35] on div "Version 1" at bounding box center [70, 33] width 13 height 4
click at [77, 34] on div ".deletable-edge-delete-btn { width: 20px; height: 20px; border: 0px solid #ffff…" at bounding box center [299, 106] width 480 height 159
click at [74, 34] on div "Version 1" at bounding box center [70, 33] width 13 height 4
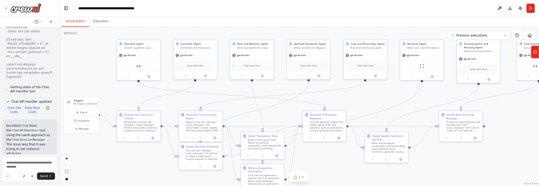
drag, startPoint x: 280, startPoint y: 111, endPoint x: 241, endPoint y: 92, distance: 43.4
click at [241, 92] on div ".deletable-edge-delete-btn { width: 20px; height: 20px; border: 0px solid #ffff…" at bounding box center [299, 106] width 480 height 159
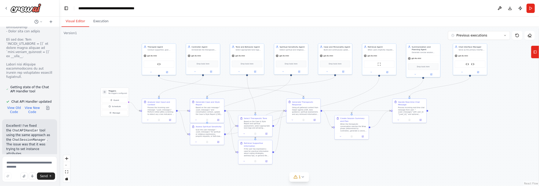
drag, startPoint x: 483, startPoint y: 119, endPoint x: 471, endPoint y: 115, distance: 12.4
click at [471, 115] on div ".deletable-edge-delete-btn { width: 20px; height: 20px; border: 0px solid #ffff…" at bounding box center [299, 106] width 480 height 159
click at [68, 171] on button "fit view" at bounding box center [66, 172] width 7 height 7
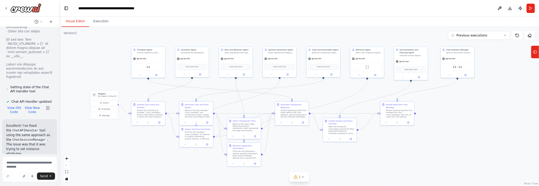
drag, startPoint x: 376, startPoint y: 138, endPoint x: 380, endPoint y: 132, distance: 7.9
click at [380, 132] on div ".deletable-edge-delete-btn { width: 20px; height: 20px; border: 0px solid #ffff…" at bounding box center [299, 106] width 480 height 159
